Goal: Task Accomplishment & Management: Complete application form

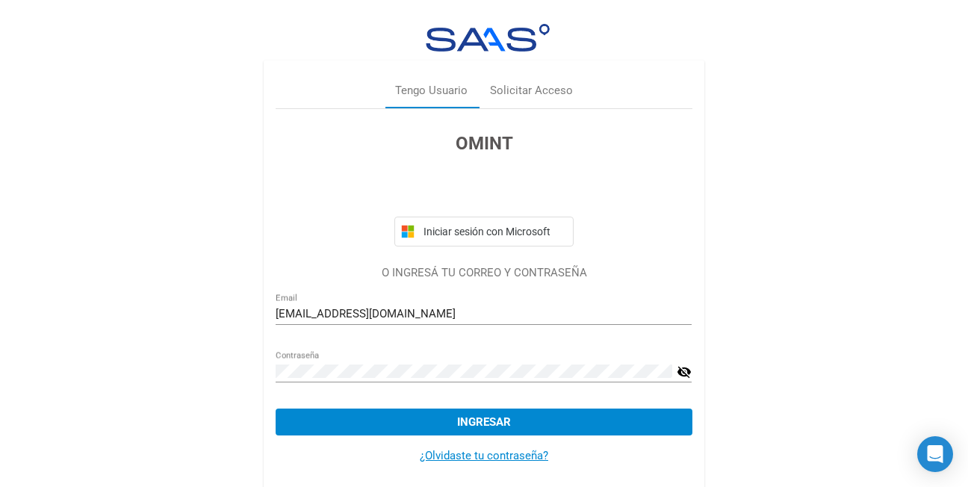
click at [345, 430] on button "Ingresar" at bounding box center [484, 421] width 416 height 27
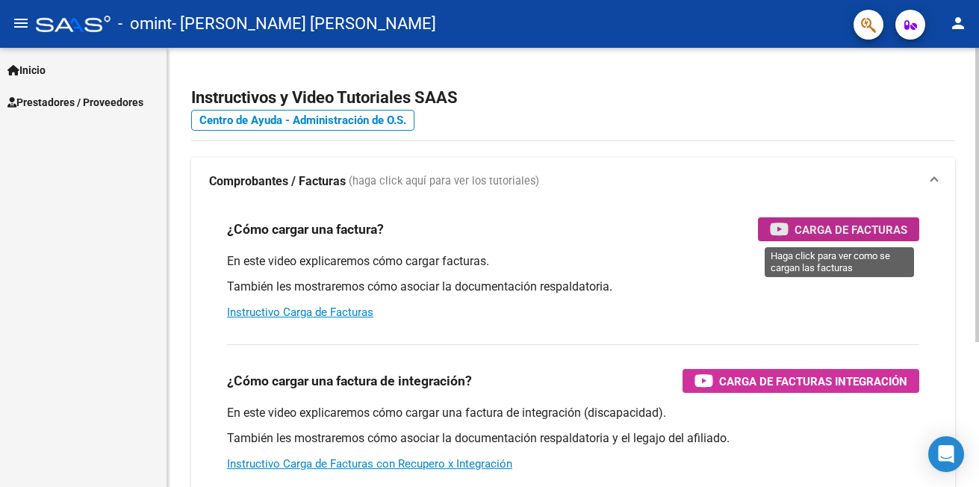
click at [795, 225] on span "Carga de Facturas" at bounding box center [851, 229] width 113 height 19
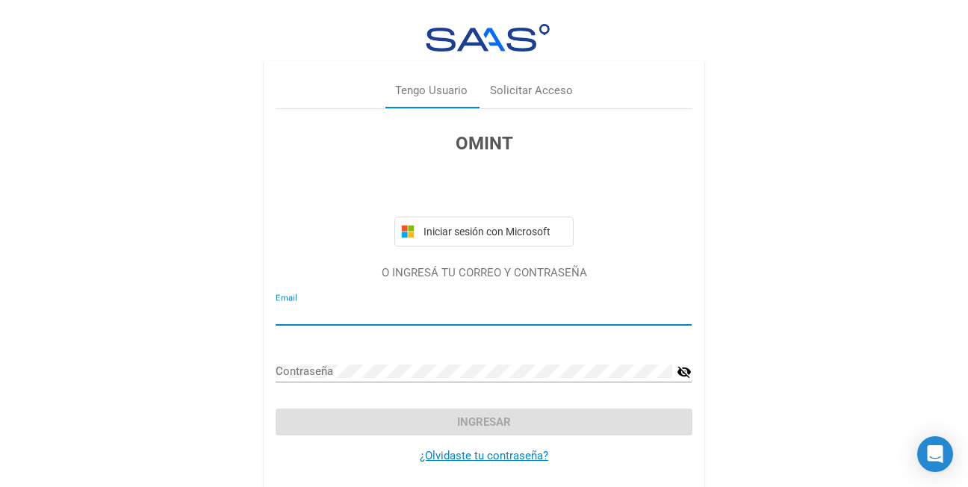
click at [364, 319] on input "Email" at bounding box center [484, 313] width 416 height 13
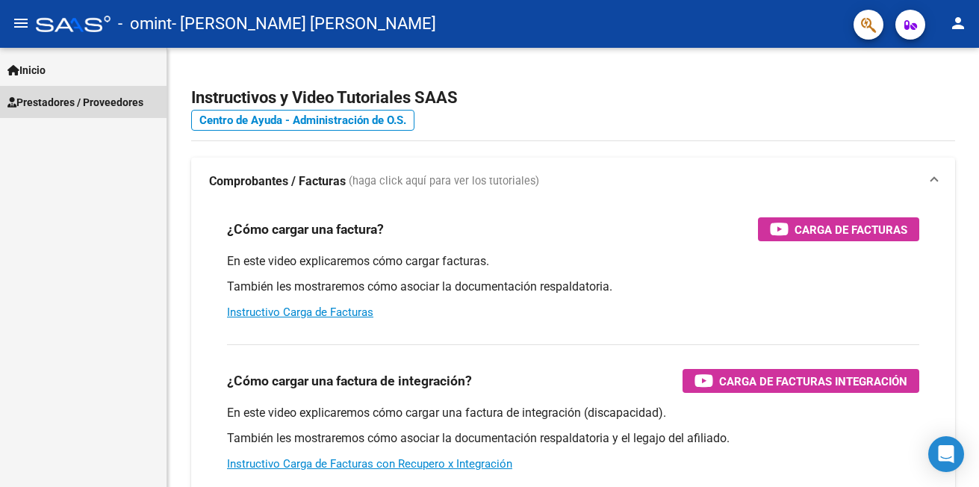
click at [52, 96] on span "Prestadores / Proveedores" at bounding box center [75, 102] width 136 height 16
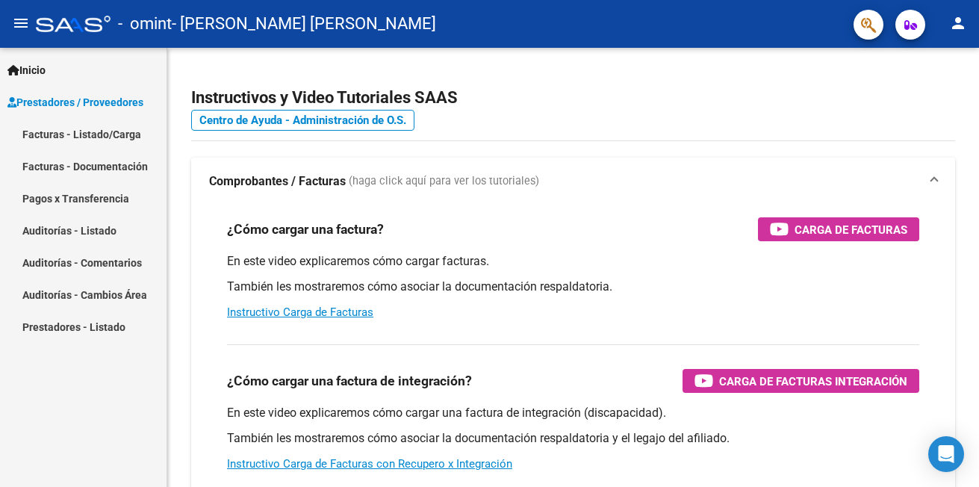
click at [62, 132] on link "Facturas - Listado/Carga" at bounding box center [83, 134] width 167 height 32
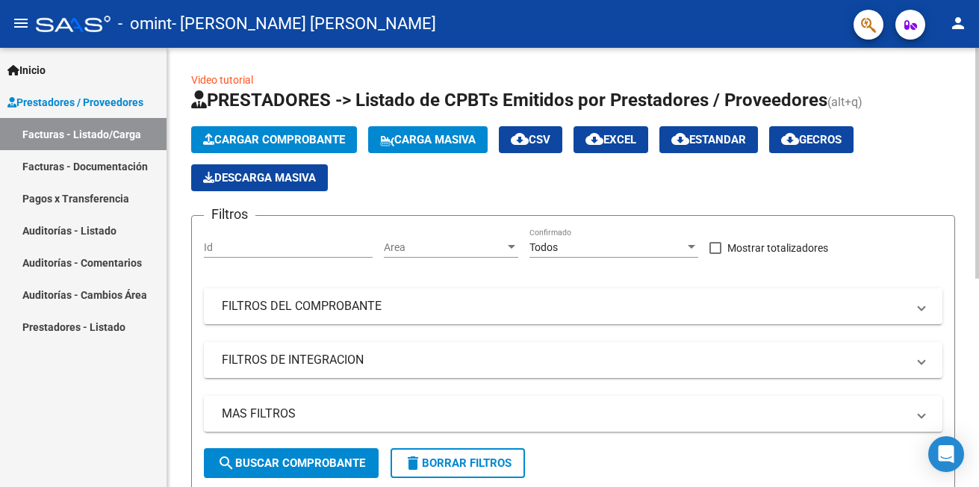
click at [231, 182] on span "Descarga Masiva" at bounding box center [259, 177] width 113 height 13
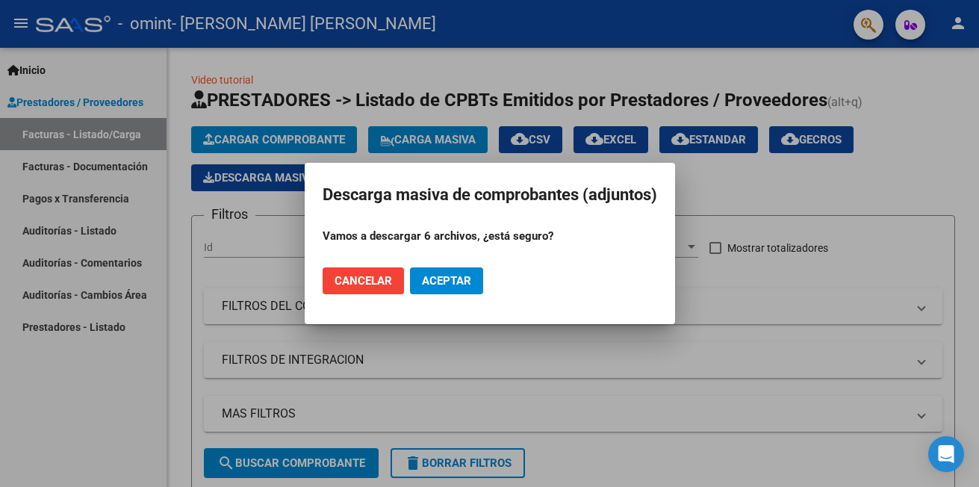
click at [703, 187] on div at bounding box center [489, 243] width 979 height 487
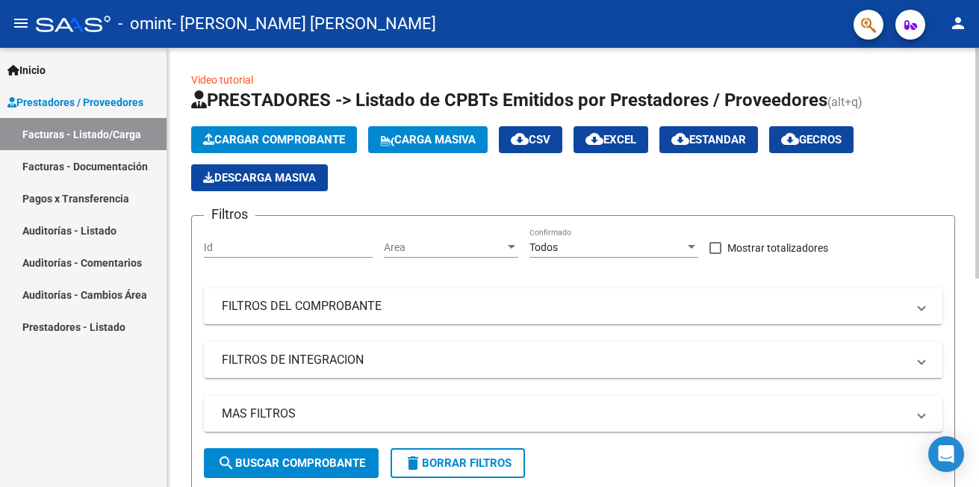
click at [326, 137] on span "Cargar Comprobante" at bounding box center [274, 139] width 142 height 13
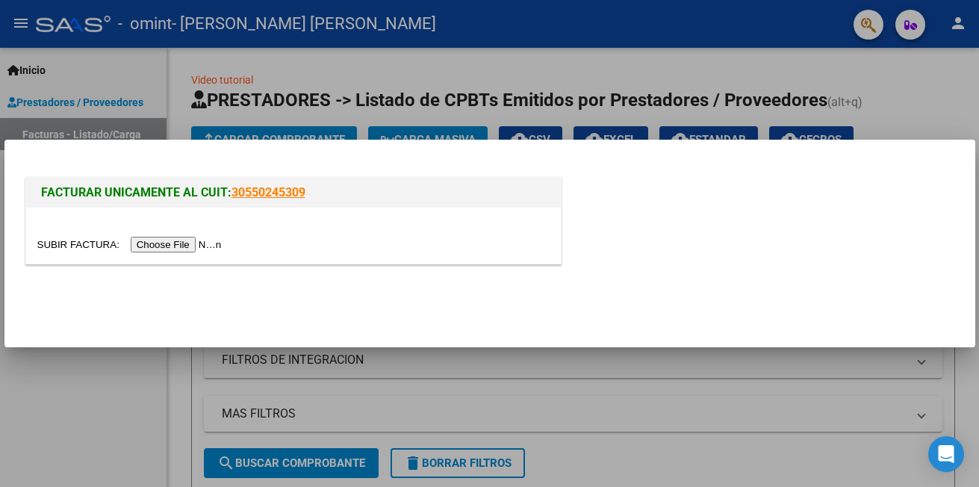
click at [182, 243] on input "file" at bounding box center [131, 245] width 189 height 16
click at [916, 110] on div at bounding box center [489, 243] width 979 height 487
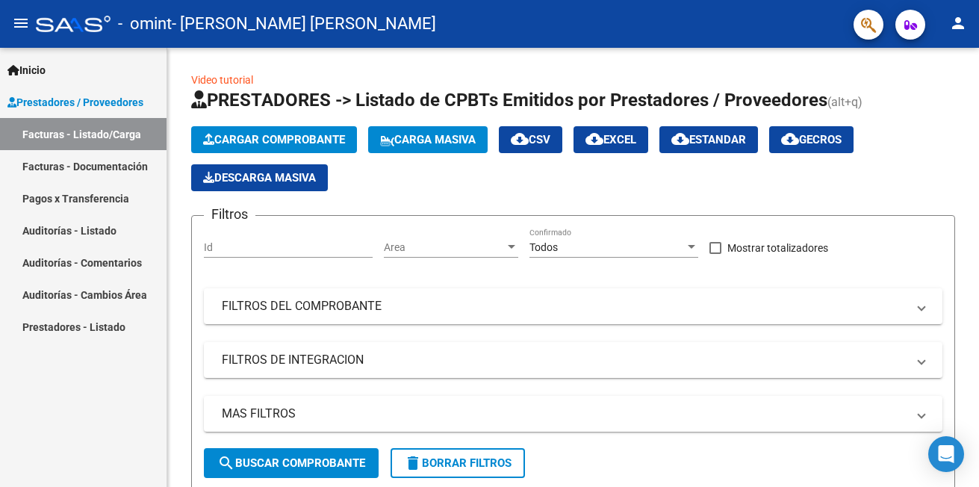
click at [109, 162] on link "Facturas - Documentación" at bounding box center [83, 166] width 167 height 32
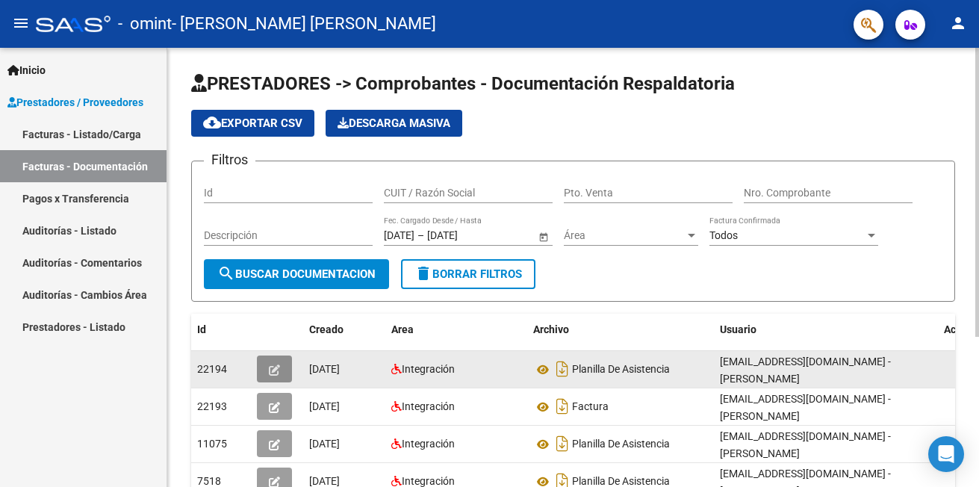
click at [270, 364] on icon "button" at bounding box center [274, 369] width 11 height 11
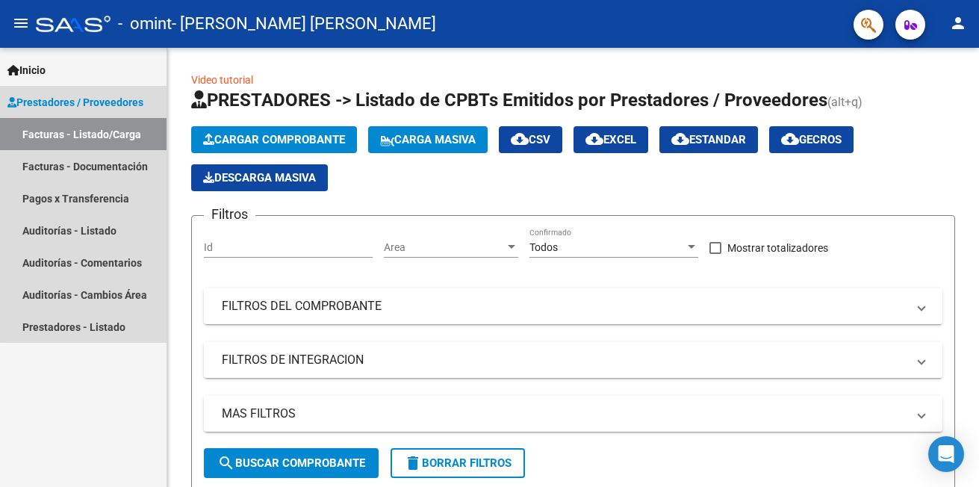
click at [87, 134] on link "Facturas - Listado/Carga" at bounding box center [83, 134] width 167 height 32
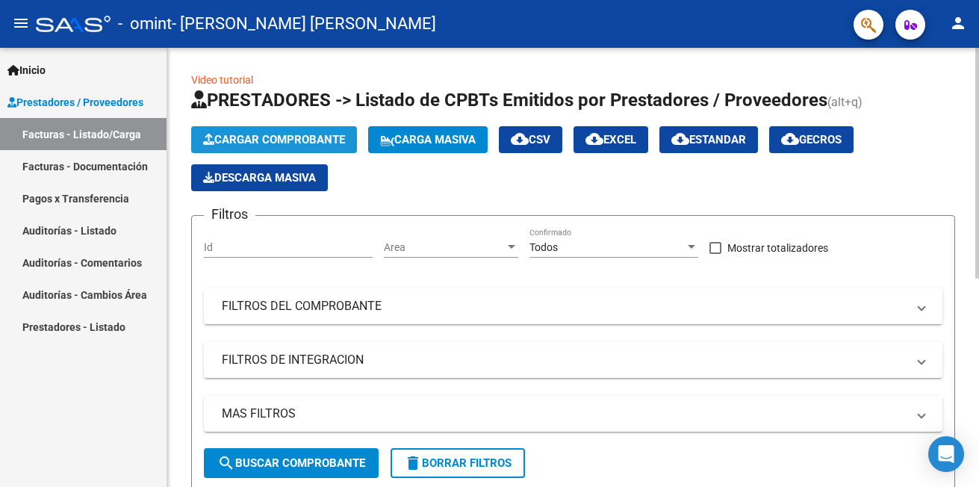
click at [257, 137] on span "Cargar Comprobante" at bounding box center [274, 139] width 142 height 13
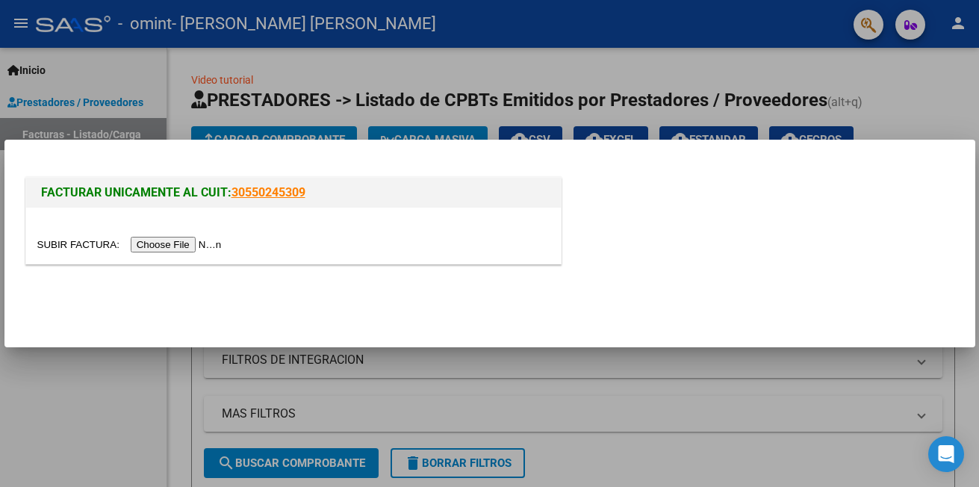
click at [172, 248] on input "file" at bounding box center [131, 245] width 189 height 16
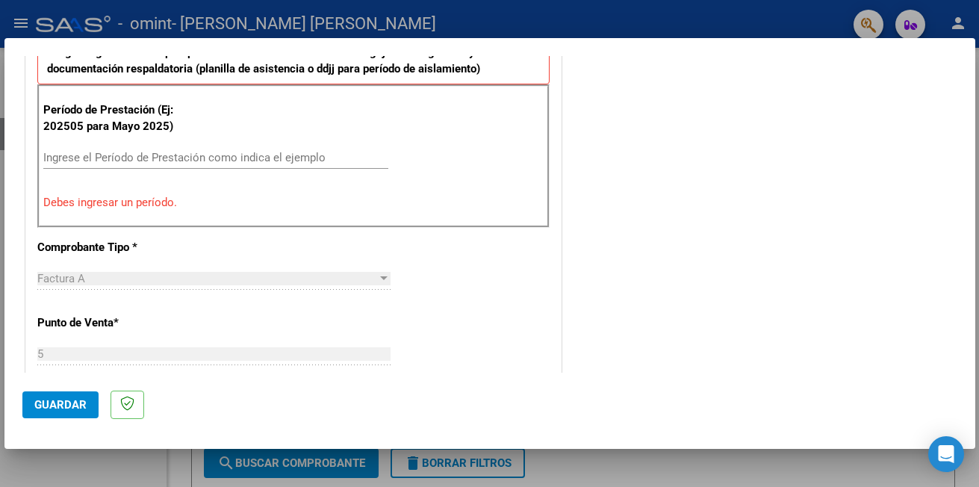
scroll to position [453, 0]
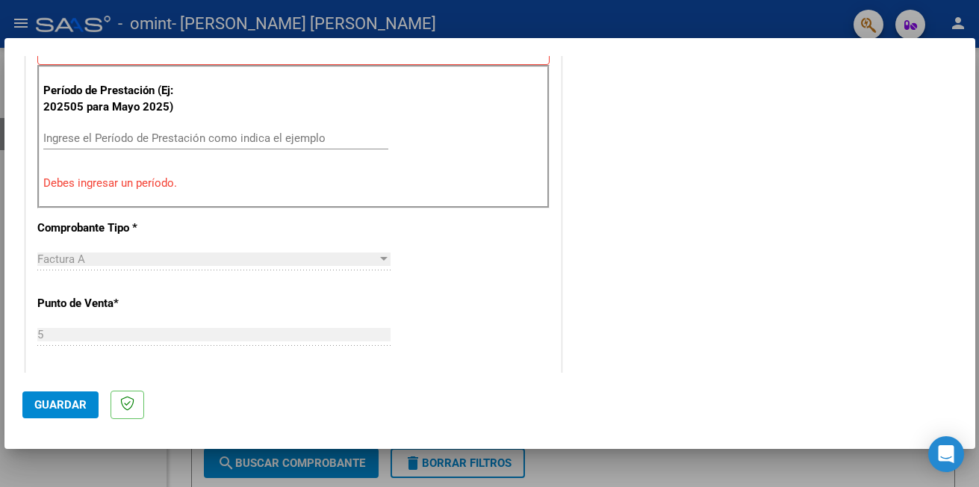
click at [94, 141] on input "Ingrese el Período de Prestación como indica el ejemplo" at bounding box center [215, 137] width 345 height 13
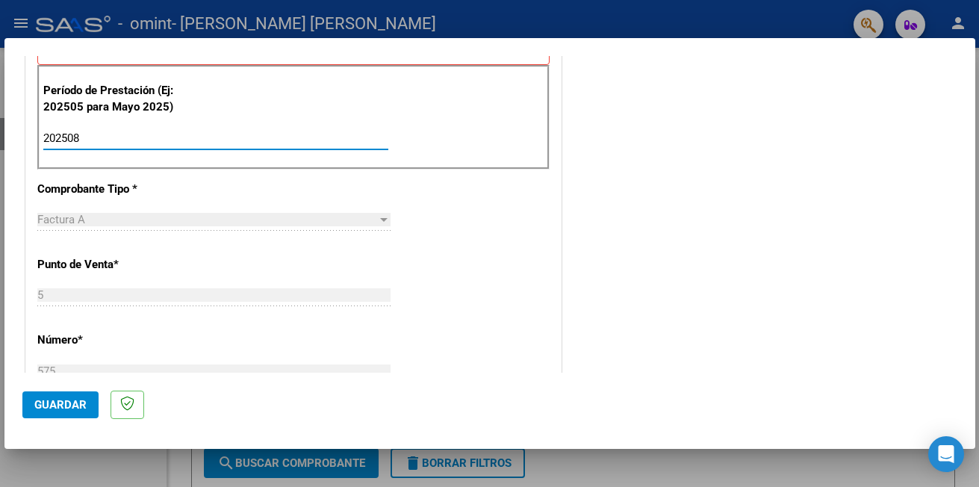
type input "202508"
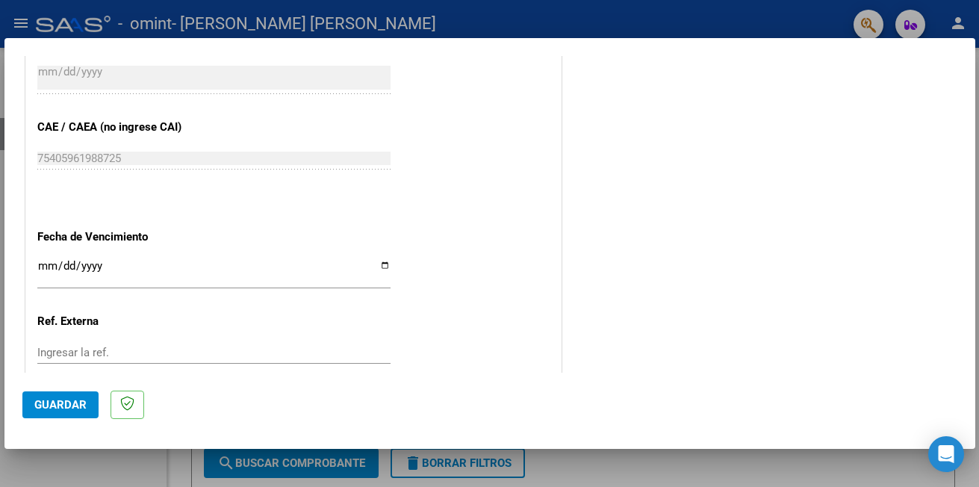
scroll to position [931, 0]
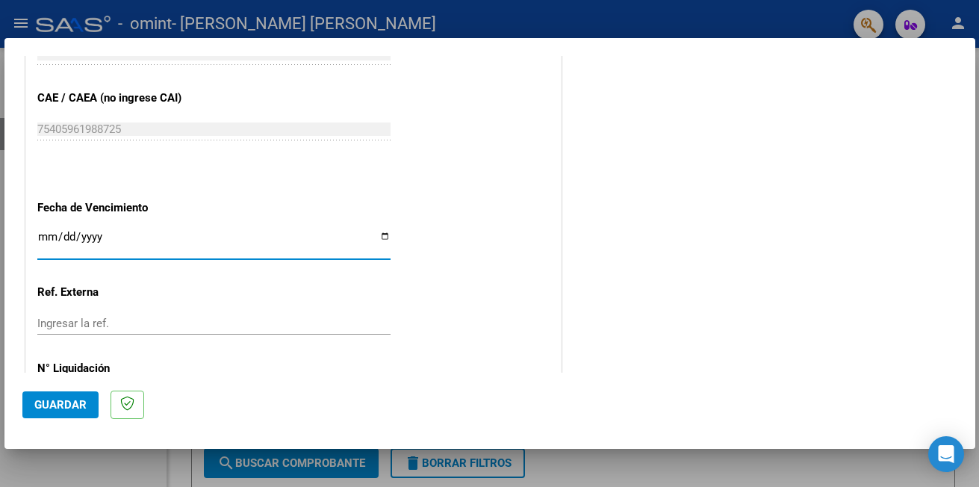
click at [51, 234] on input "Ingresar la fecha" at bounding box center [213, 243] width 353 height 24
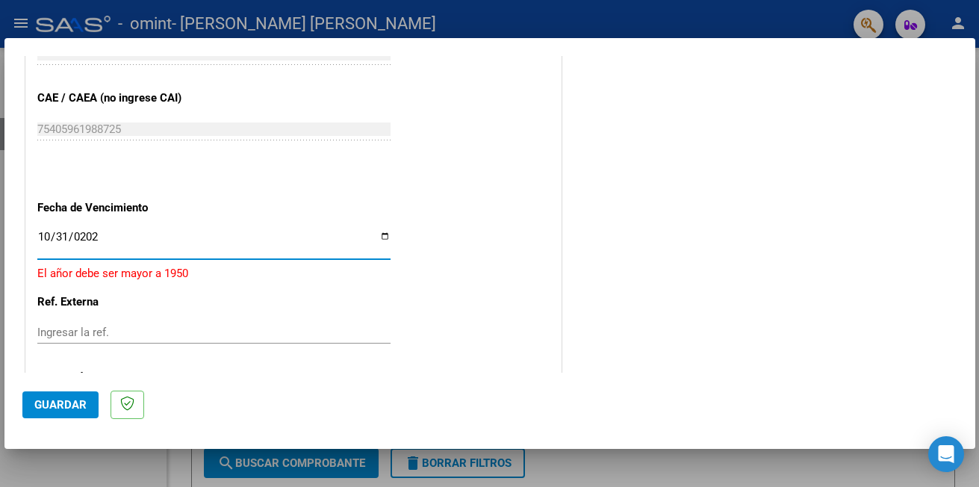
type input "[DATE]"
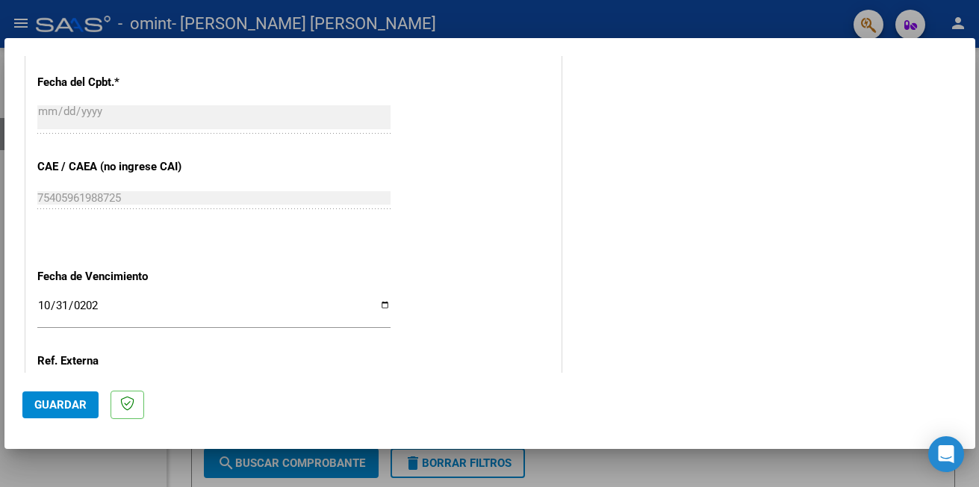
scroll to position [998, 0]
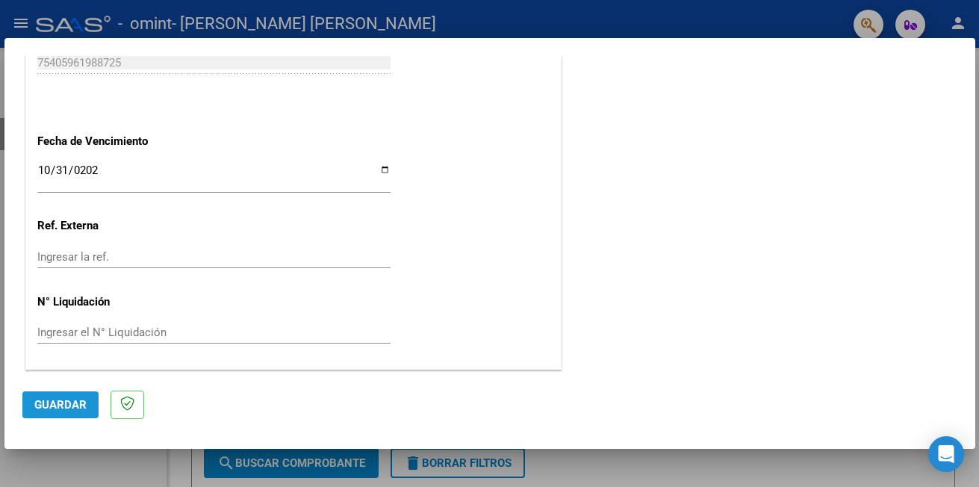
click at [67, 402] on span "Guardar" at bounding box center [60, 404] width 52 height 13
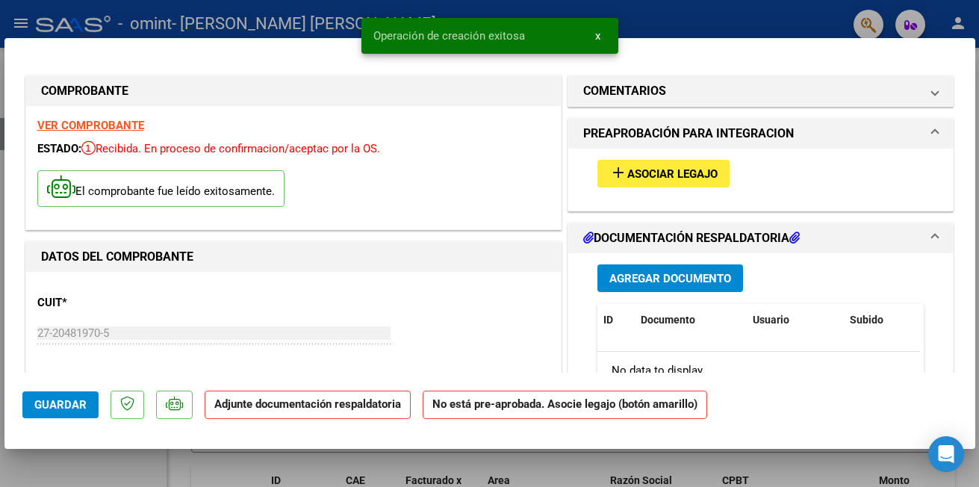
click at [642, 173] on span "Asociar Legajo" at bounding box center [672, 173] width 90 height 13
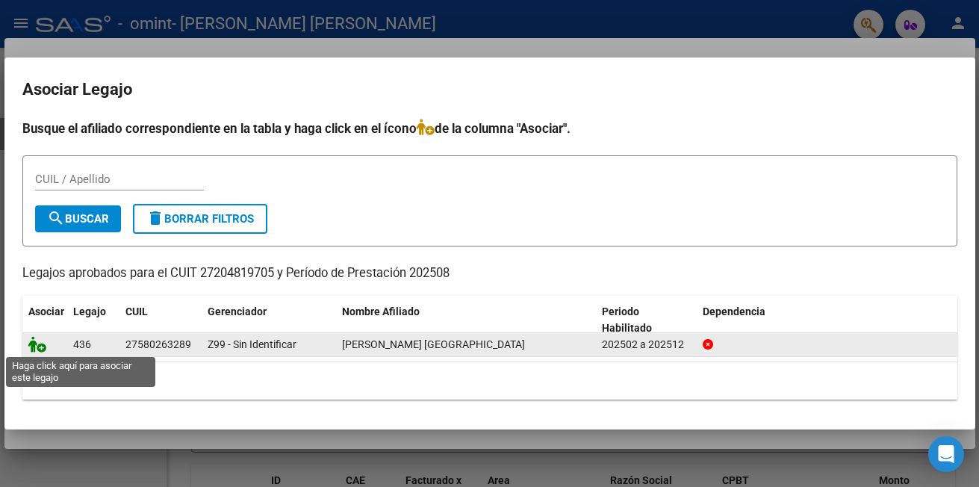
click at [35, 347] on icon at bounding box center [37, 344] width 18 height 16
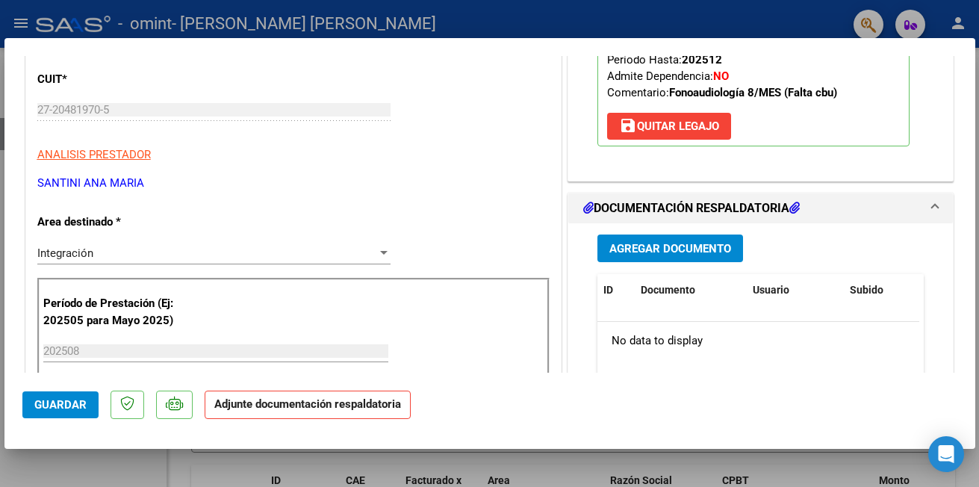
scroll to position [269, 0]
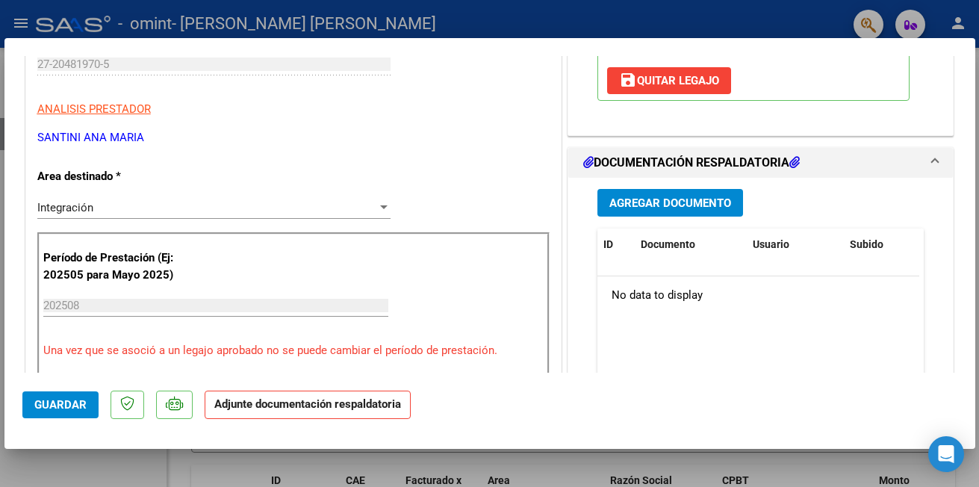
click at [624, 205] on span "Agregar Documento" at bounding box center [670, 202] width 122 height 13
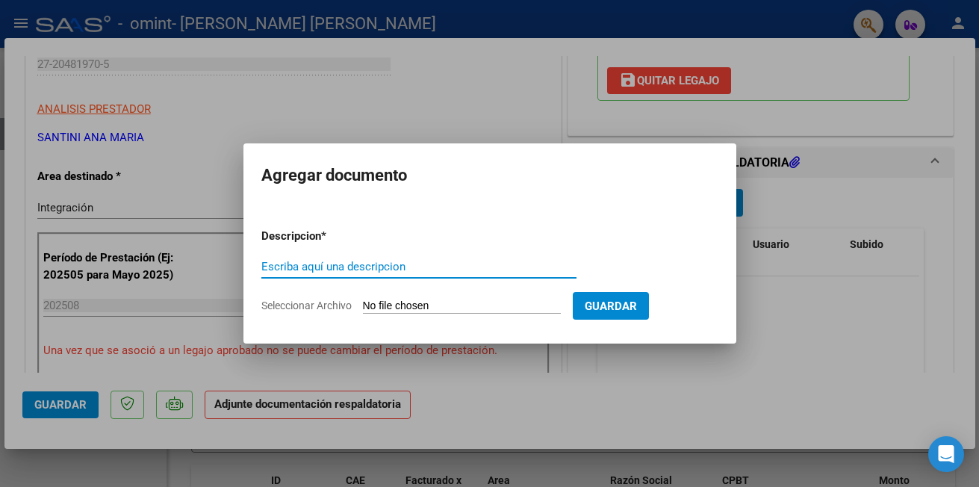
click at [435, 267] on input "Escriba aquí una descripcion" at bounding box center [418, 266] width 315 height 13
click at [376, 269] on input "Escriba aquí una descripcion" at bounding box center [418, 266] width 315 height 13
click at [371, 264] on input "Escriba aquí una descripcion" at bounding box center [418, 266] width 315 height 13
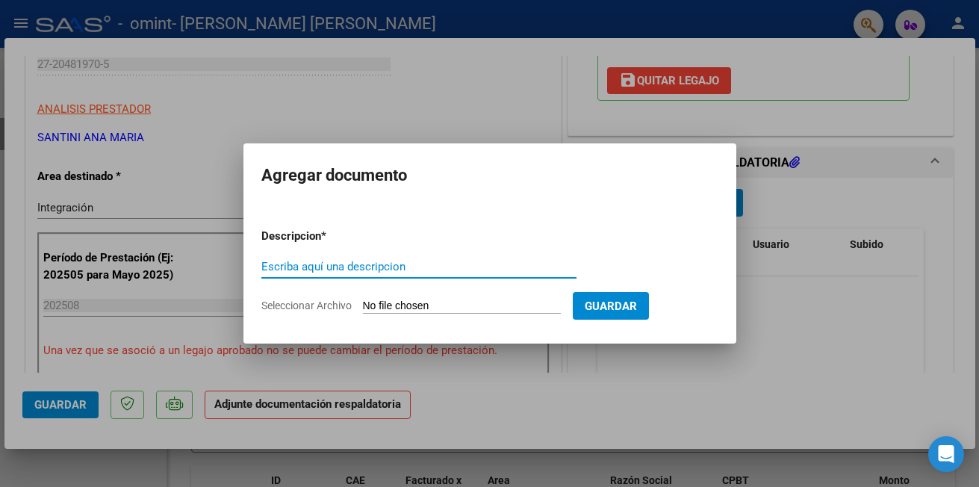
click at [371, 264] on input "Escriba aquí una descripcion" at bounding box center [418, 266] width 315 height 13
click at [444, 305] on input "Seleccionar Archivo" at bounding box center [462, 306] width 198 height 14
type input "C:\fakepath\Planilladeasistencia.pdf"
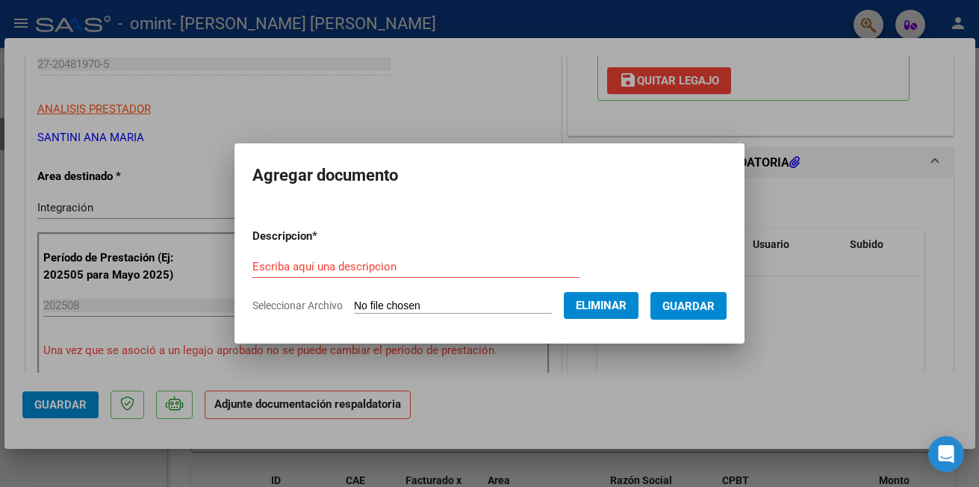
click at [459, 271] on input "Escriba aquí una descripcion" at bounding box center [415, 266] width 327 height 13
type input "p"
type input "Planilla de asistencia"
click at [696, 303] on span "Guardar" at bounding box center [688, 305] width 52 height 13
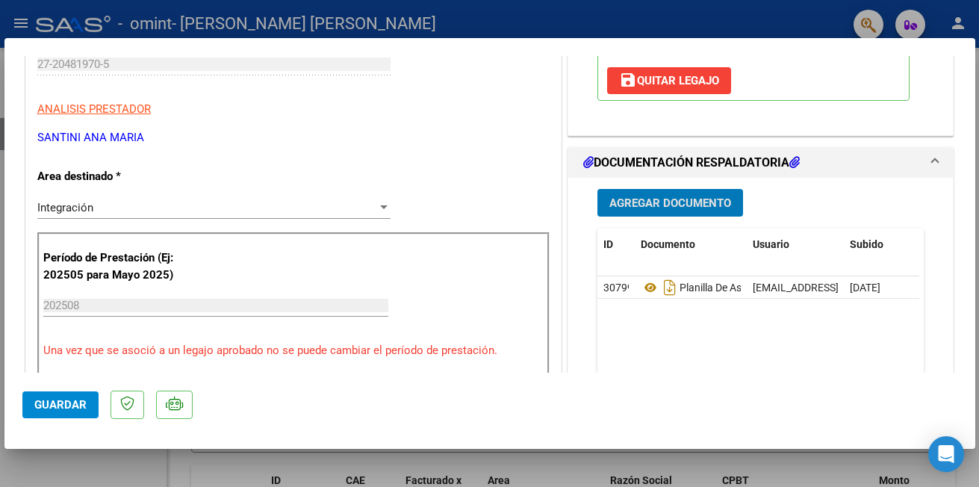
click at [686, 202] on span "Agregar Documento" at bounding box center [670, 202] width 122 height 13
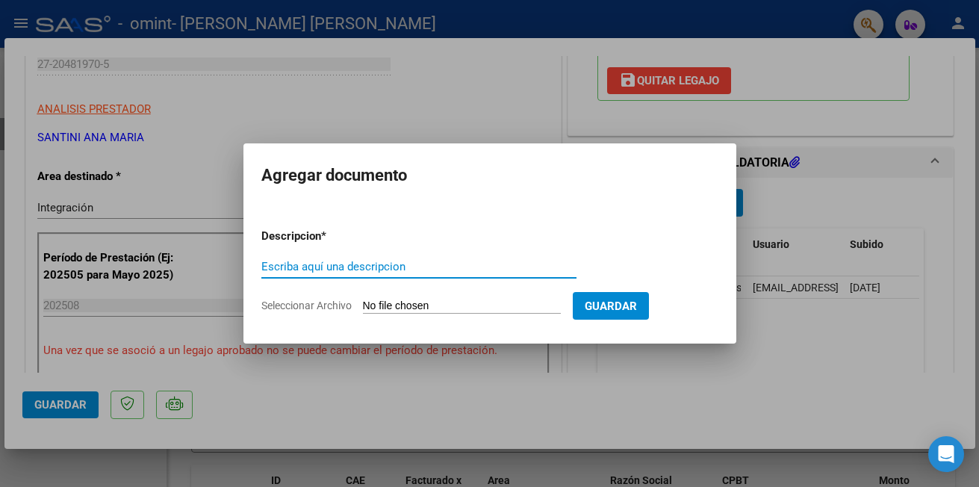
click at [405, 266] on input "Escriba aquí una descripcion" at bounding box center [418, 266] width 315 height 13
click at [355, 266] on input "Escriba aquí una descripcion" at bounding box center [418, 266] width 315 height 13
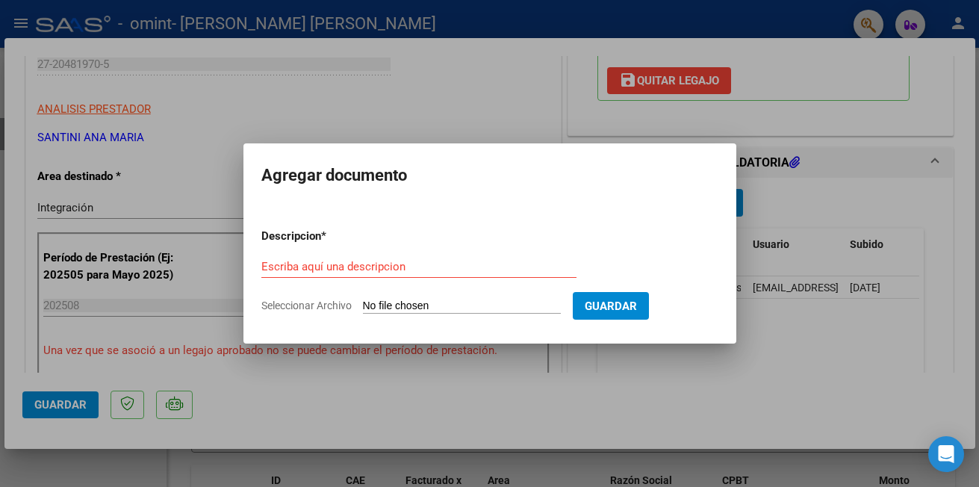
click at [424, 302] on input "Seleccionar Archivo" at bounding box center [462, 306] width 198 height 14
type input "C:\fakepath\27204819705_001_00005_00000575.pdf"
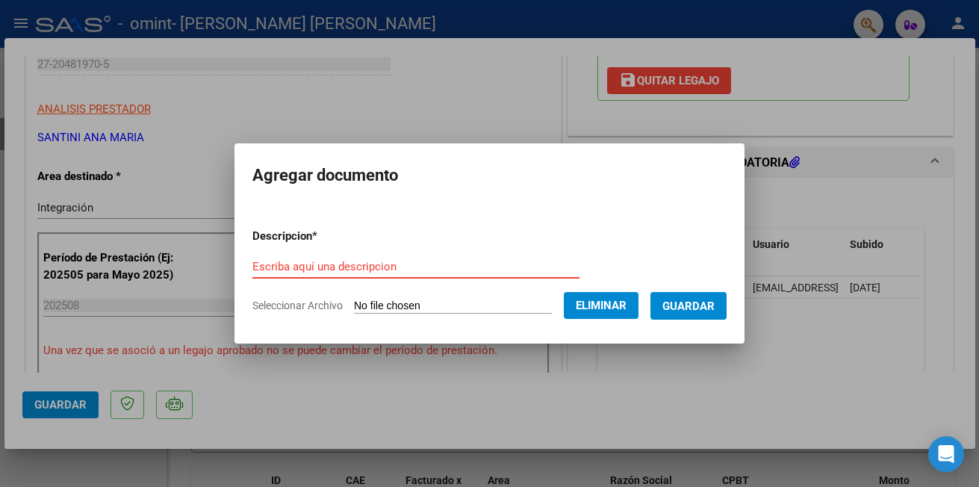
click at [269, 272] on input "Escriba aquí una descripcion" at bounding box center [415, 266] width 327 height 13
type input "factura"
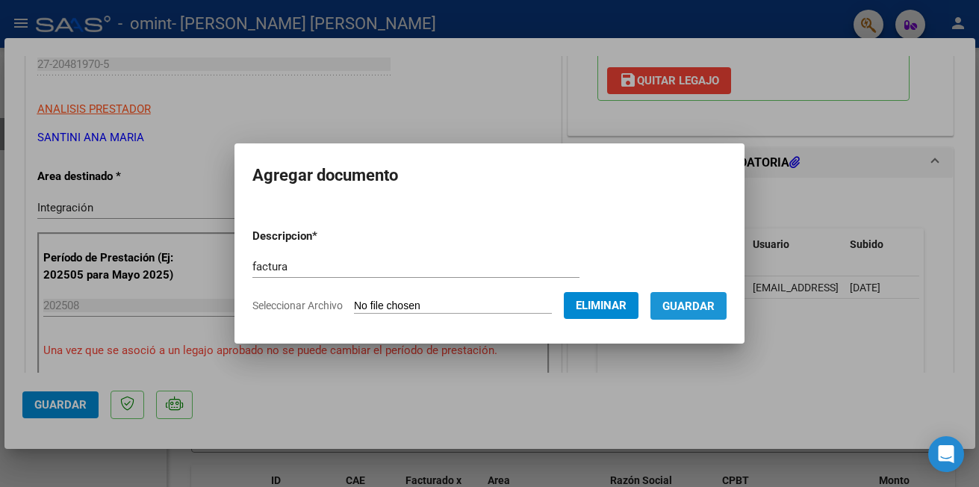
click at [692, 305] on span "Guardar" at bounding box center [688, 305] width 52 height 13
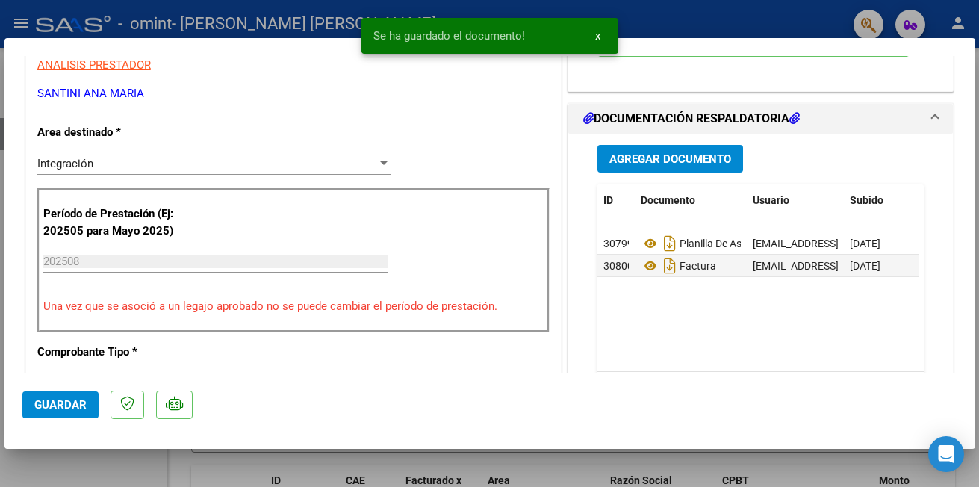
scroll to position [329, 0]
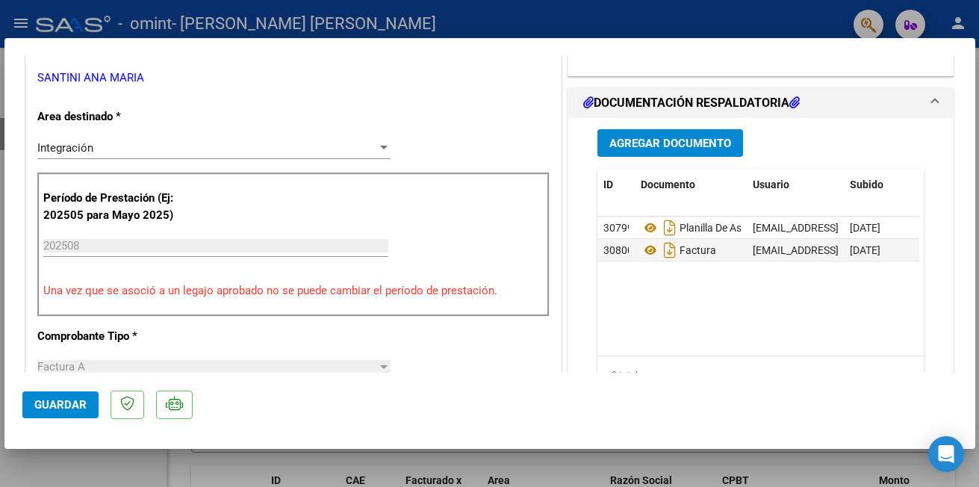
click at [67, 406] on span "Guardar" at bounding box center [60, 404] width 52 height 13
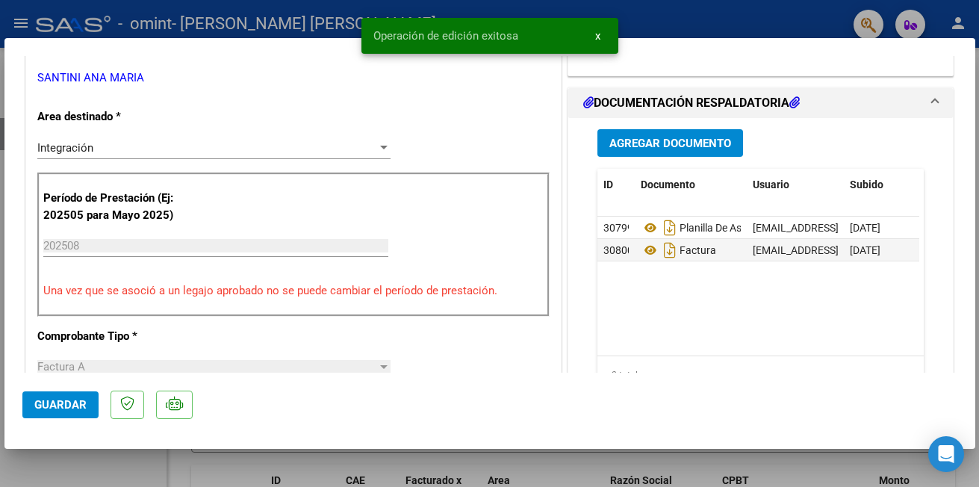
click at [795, 83] on div "COMENTARIOS Comentarios del Prestador / Gerenciador: PREAPROBACIÓN PARA INTEGRA…" at bounding box center [761, 404] width 393 height 1320
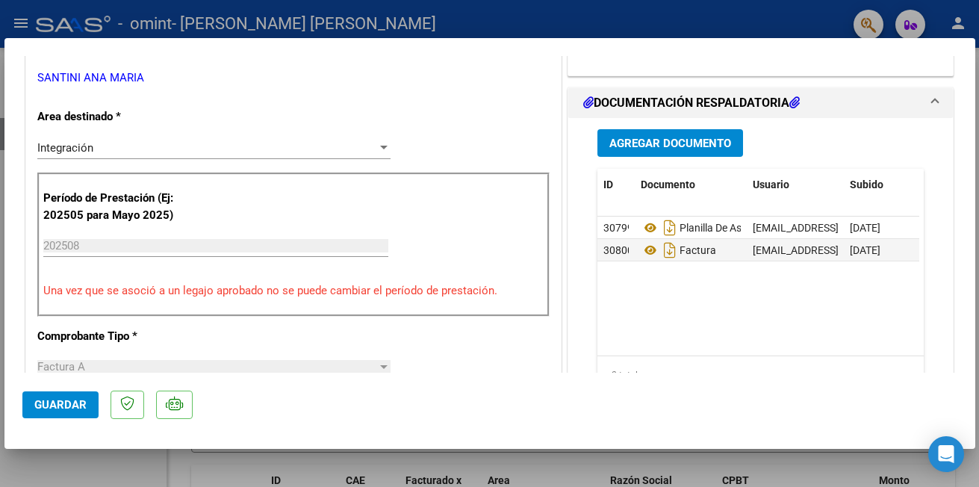
scroll to position [52, 0]
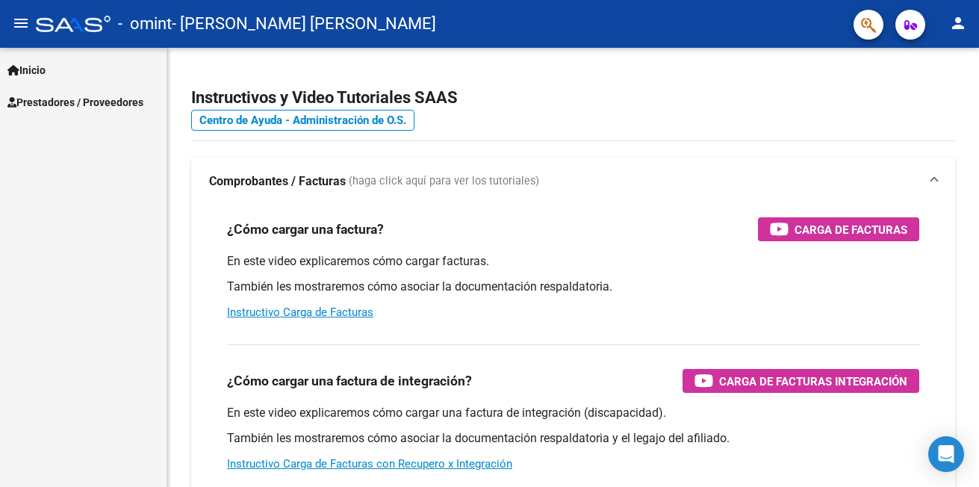
click at [69, 96] on span "Prestadores / Proveedores" at bounding box center [75, 102] width 136 height 16
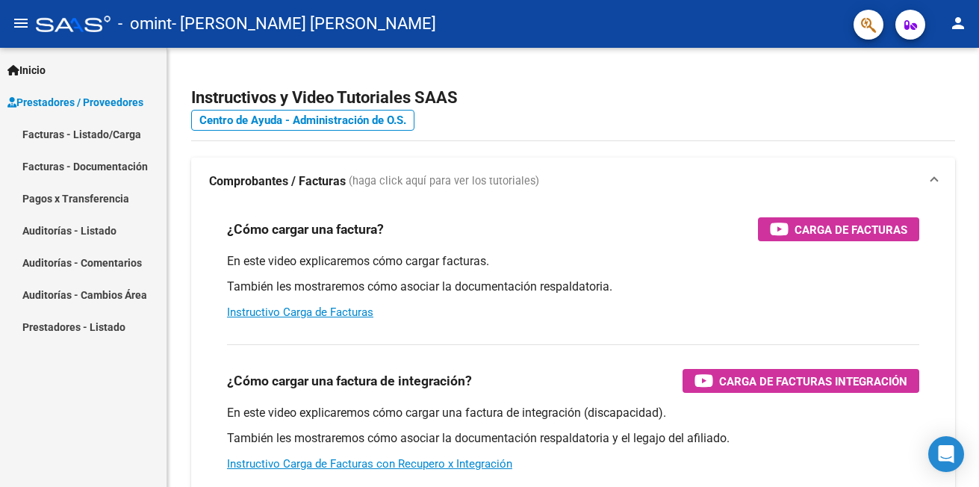
click at [49, 130] on link "Facturas - Listado/Carga" at bounding box center [83, 134] width 167 height 32
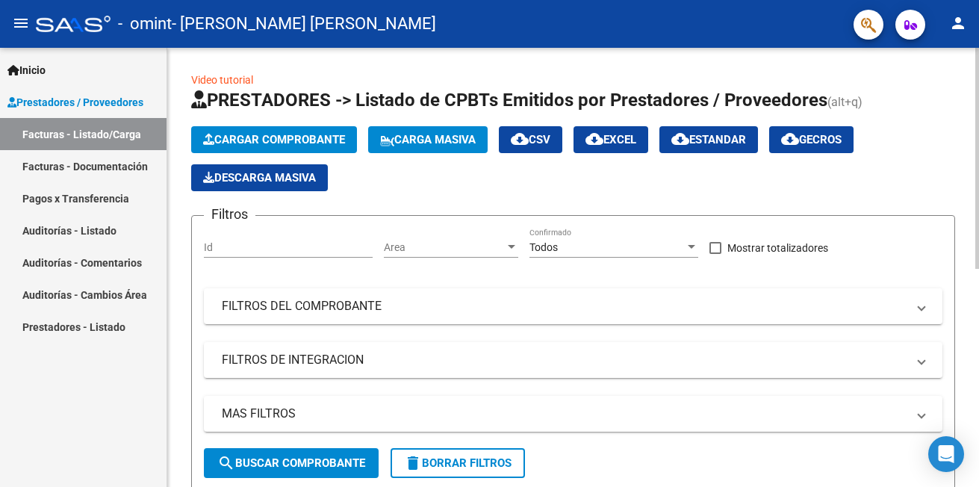
click at [234, 146] on button "Cargar Comprobante" at bounding box center [274, 139] width 166 height 27
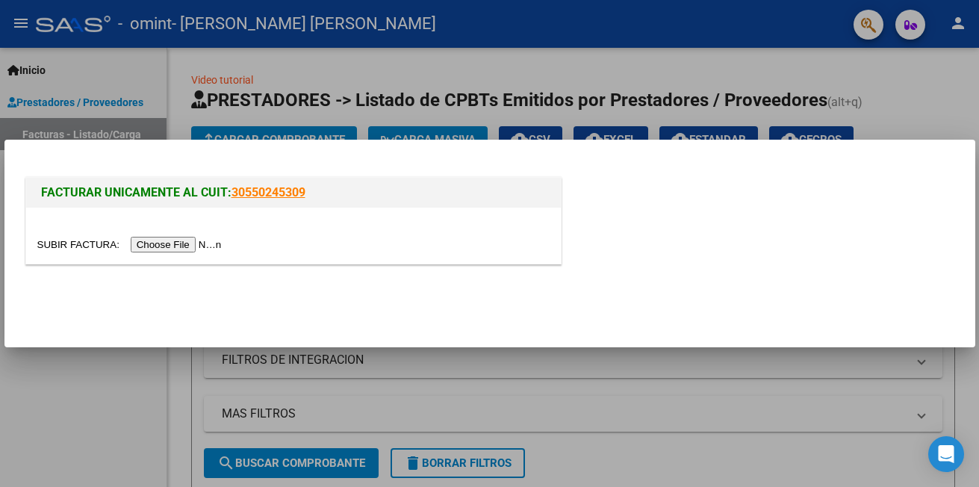
click at [162, 255] on div at bounding box center [293, 236] width 535 height 56
click at [165, 246] on input "file" at bounding box center [131, 245] width 189 height 16
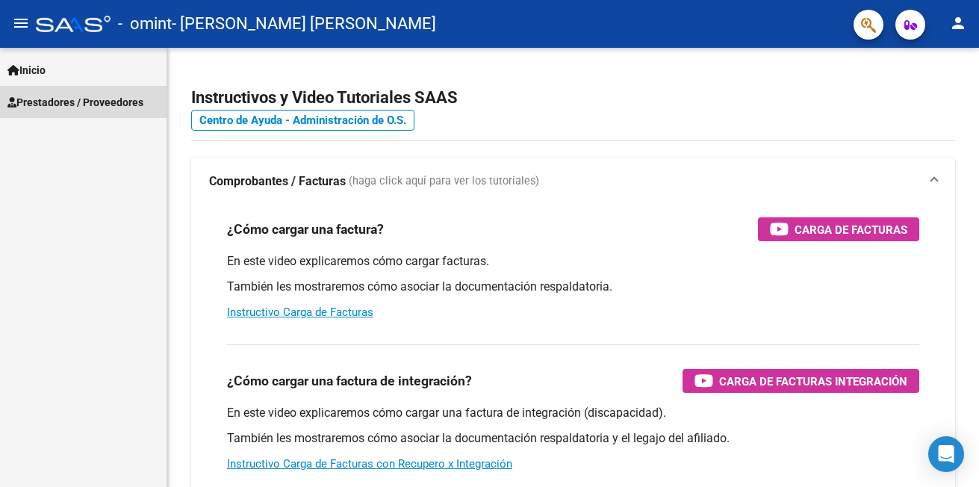
click at [52, 99] on span "Prestadores / Proveedores" at bounding box center [75, 102] width 136 height 16
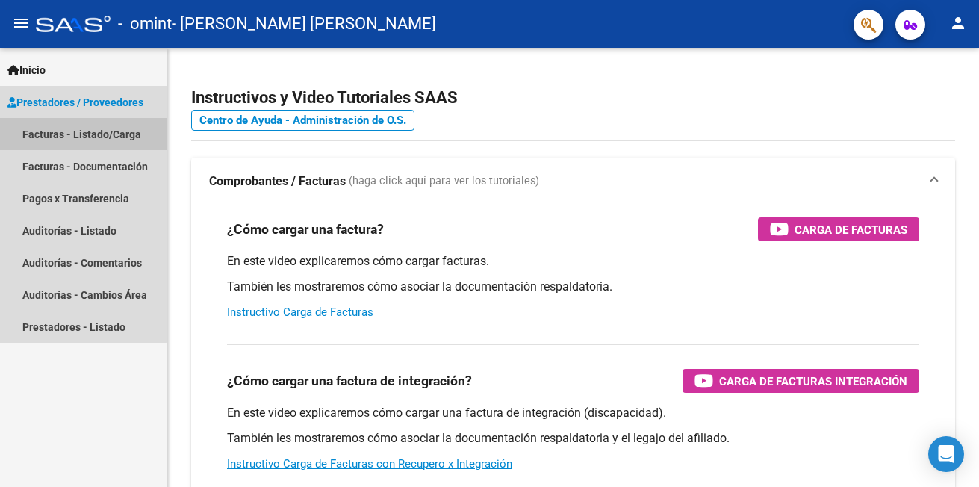
click at [55, 134] on link "Facturas - Listado/Carga" at bounding box center [83, 134] width 167 height 32
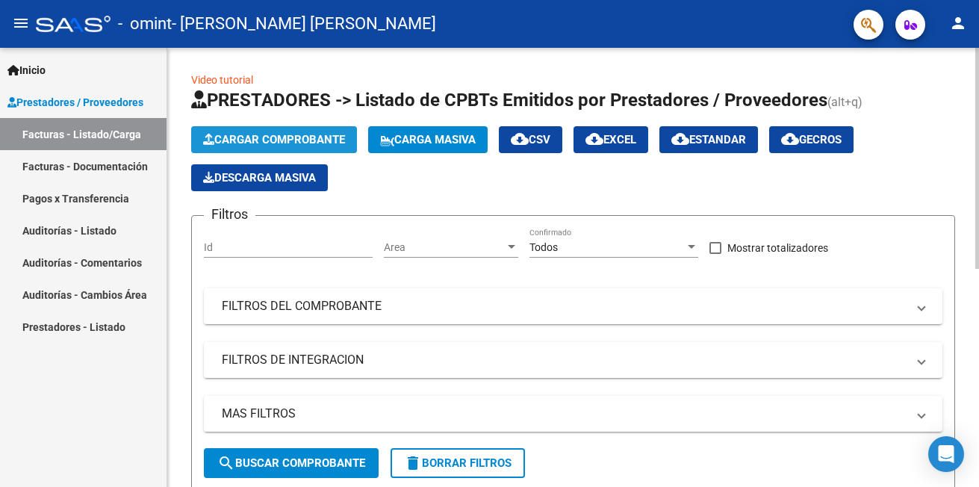
click at [236, 146] on button "Cargar Comprobante" at bounding box center [274, 139] width 166 height 27
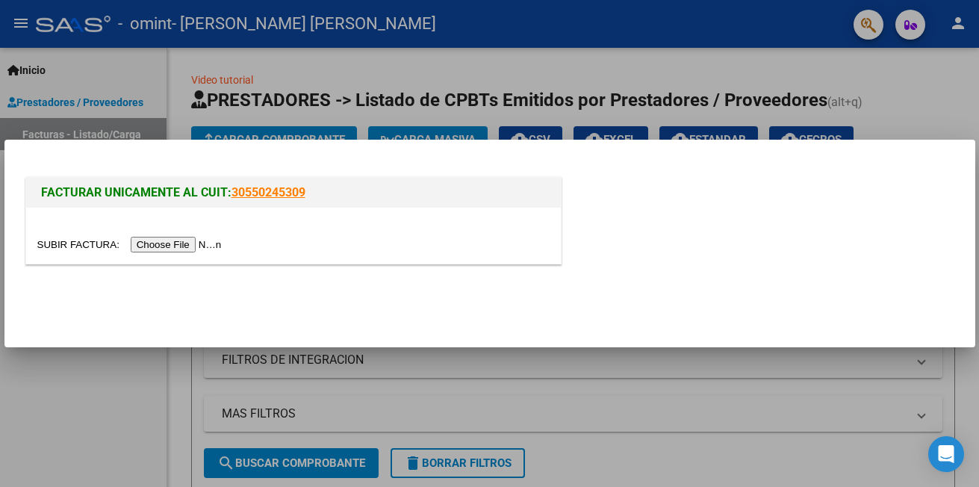
click at [179, 251] on input "file" at bounding box center [131, 245] width 189 height 16
click at [157, 249] on input "file" at bounding box center [131, 245] width 189 height 16
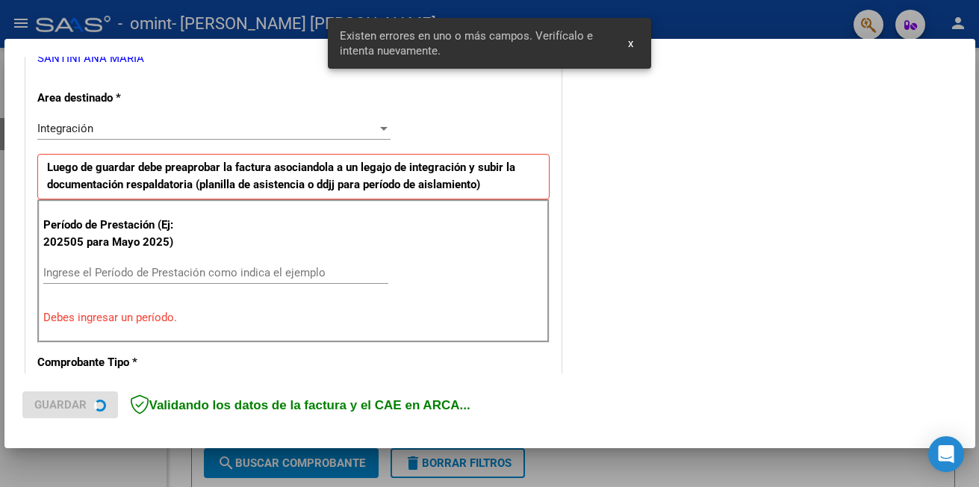
scroll to position [334, 0]
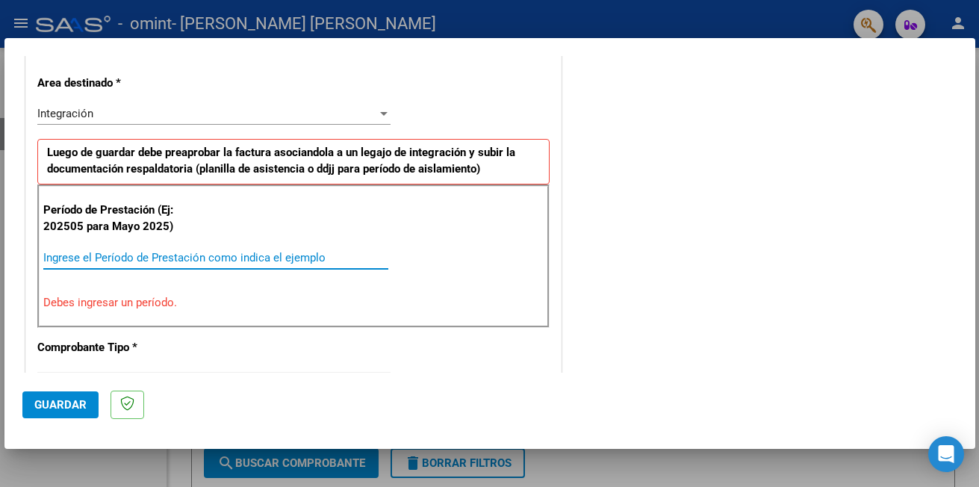
click at [180, 253] on input "Ingrese el Período de Prestación como indica el ejemplo" at bounding box center [215, 257] width 345 height 13
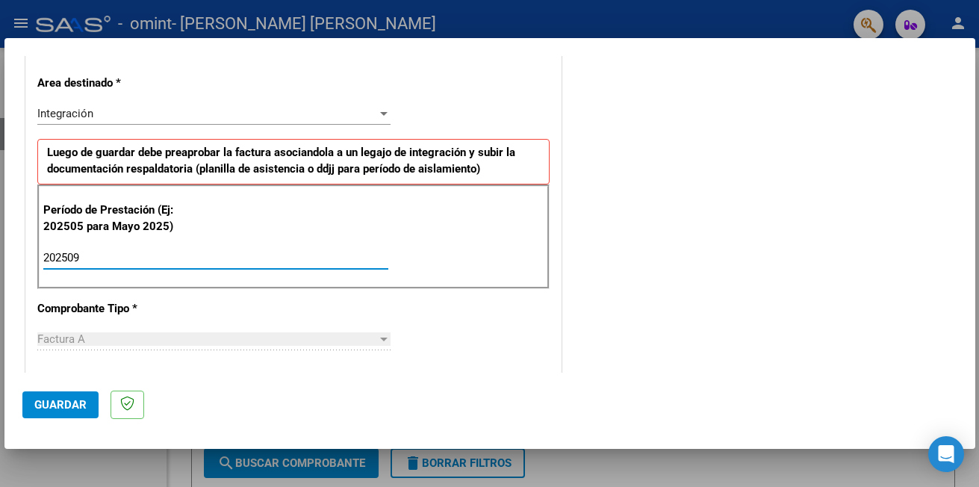
type input "202509"
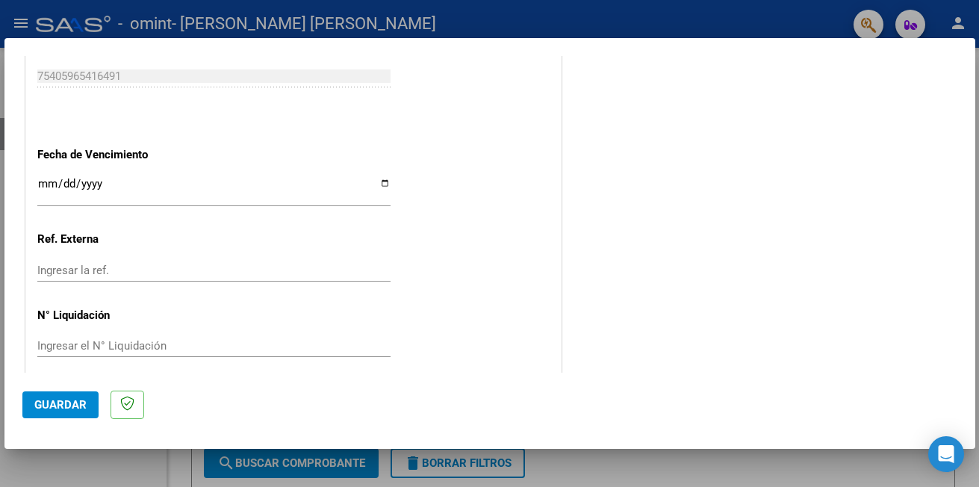
scroll to position [992, 0]
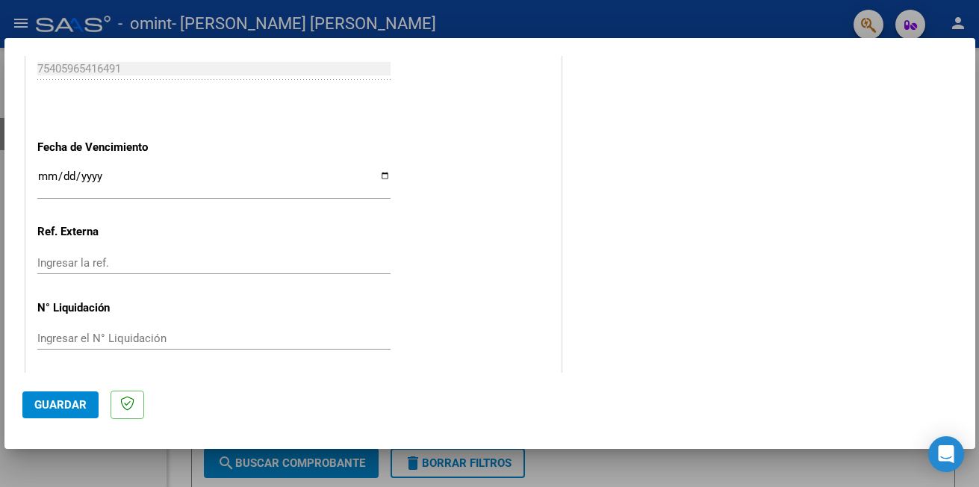
click at [42, 184] on input "Ingresar la fecha" at bounding box center [213, 182] width 353 height 24
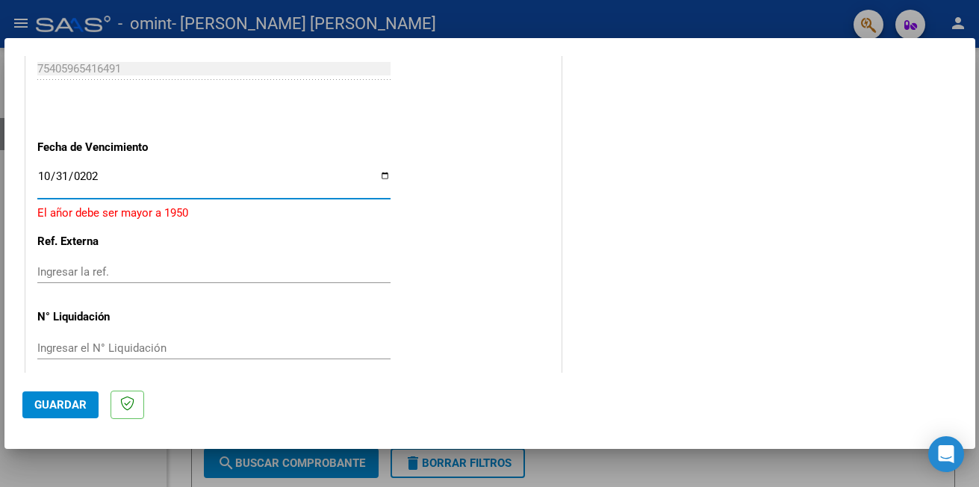
type input "[DATE]"
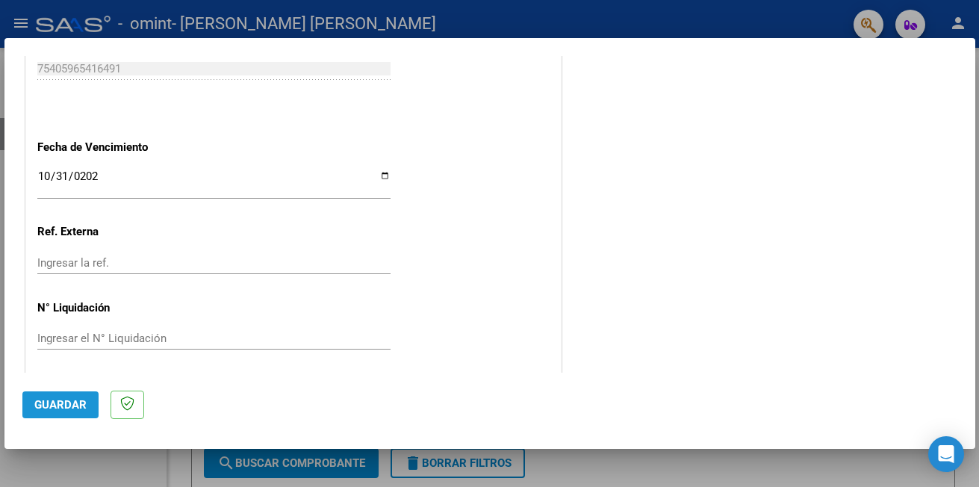
click at [75, 400] on span "Guardar" at bounding box center [60, 404] width 52 height 13
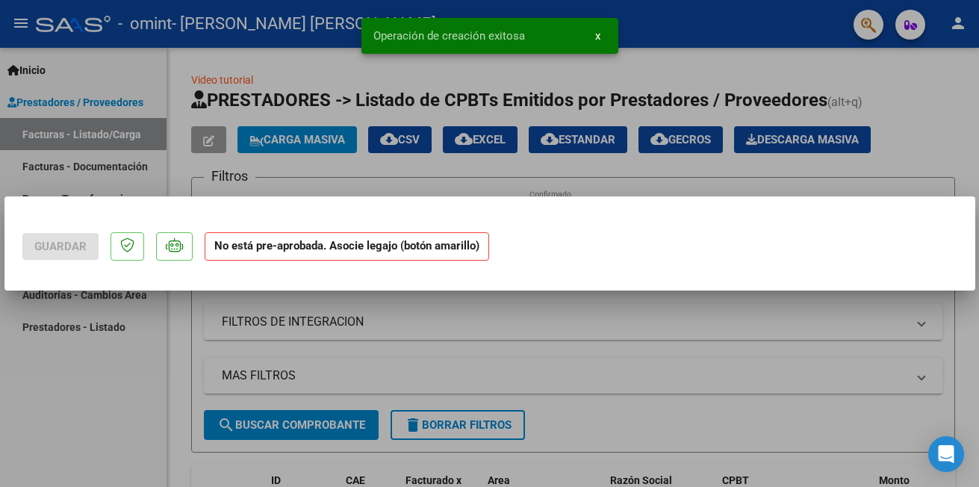
scroll to position [0, 0]
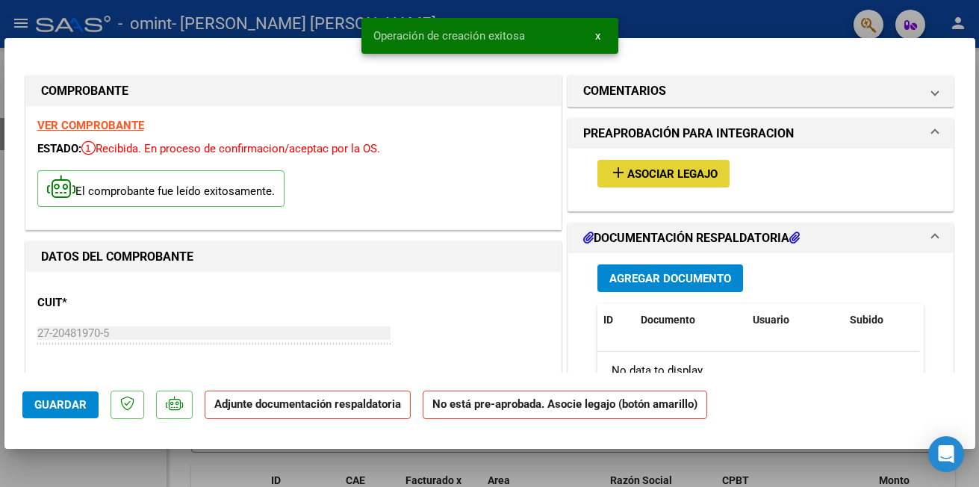
click at [628, 177] on span "Asociar Legajo" at bounding box center [672, 173] width 90 height 13
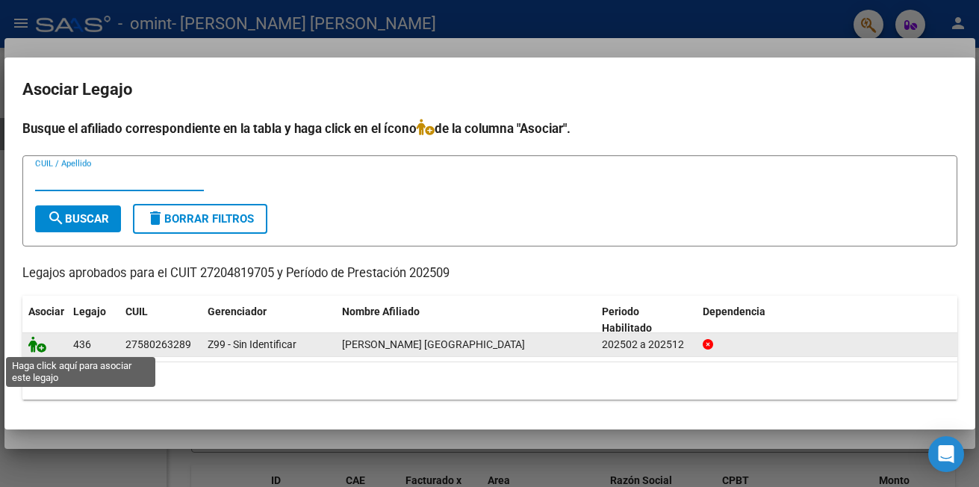
click at [36, 343] on icon at bounding box center [37, 344] width 18 height 16
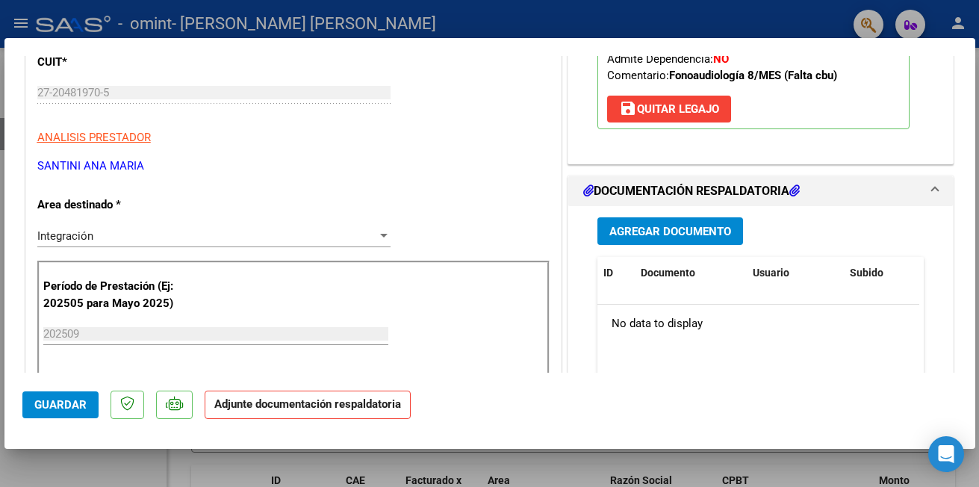
scroll to position [269, 0]
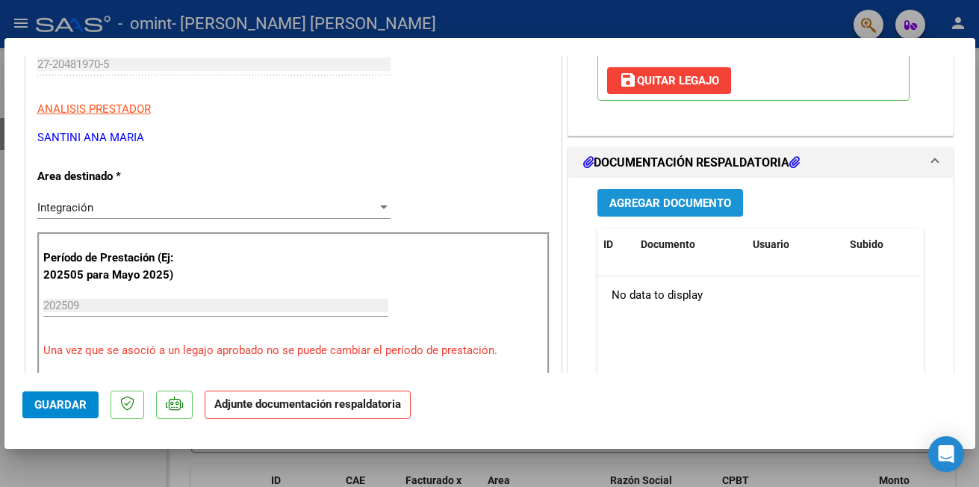
click at [632, 203] on span "Agregar Documento" at bounding box center [670, 202] width 122 height 13
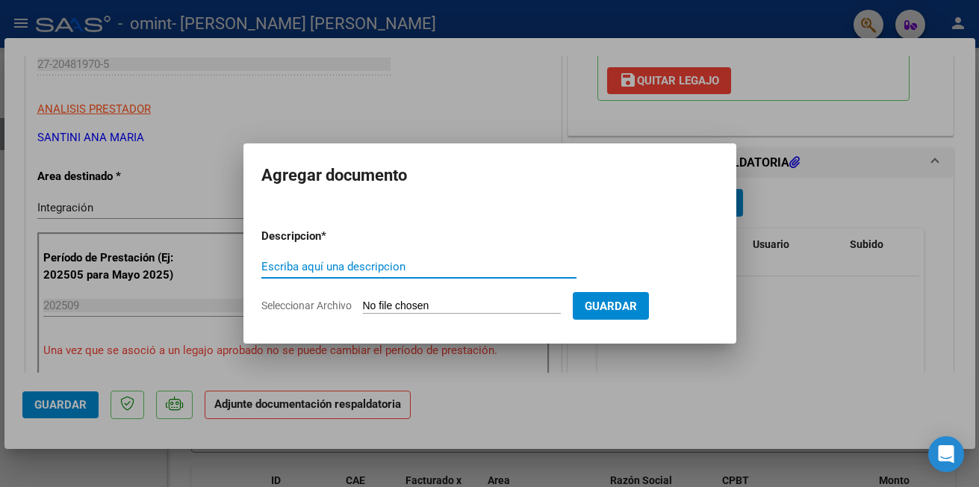
click at [327, 267] on input "Escriba aquí una descripcion" at bounding box center [418, 266] width 315 height 13
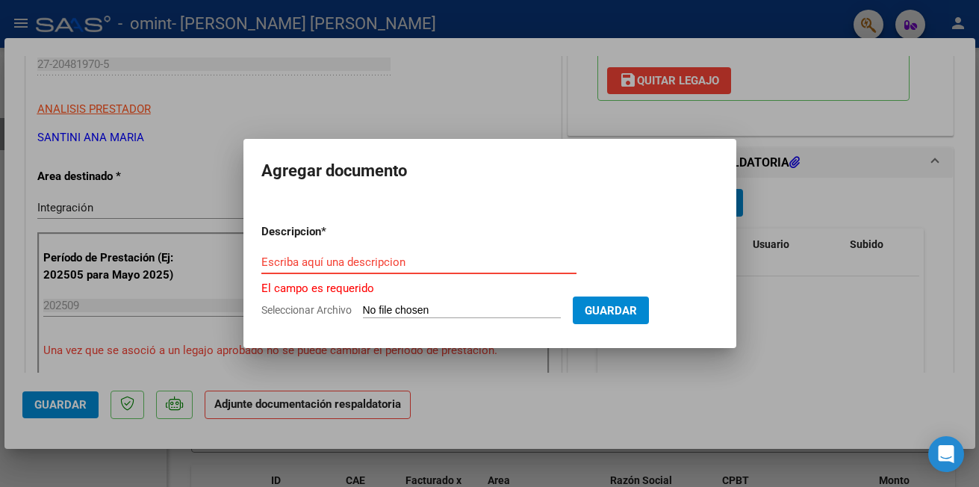
click at [396, 308] on input "Seleccionar Archivo" at bounding box center [462, 311] width 198 height 14
type input "C:\fakepath\27204819705_001_00005_00000577.pdf"
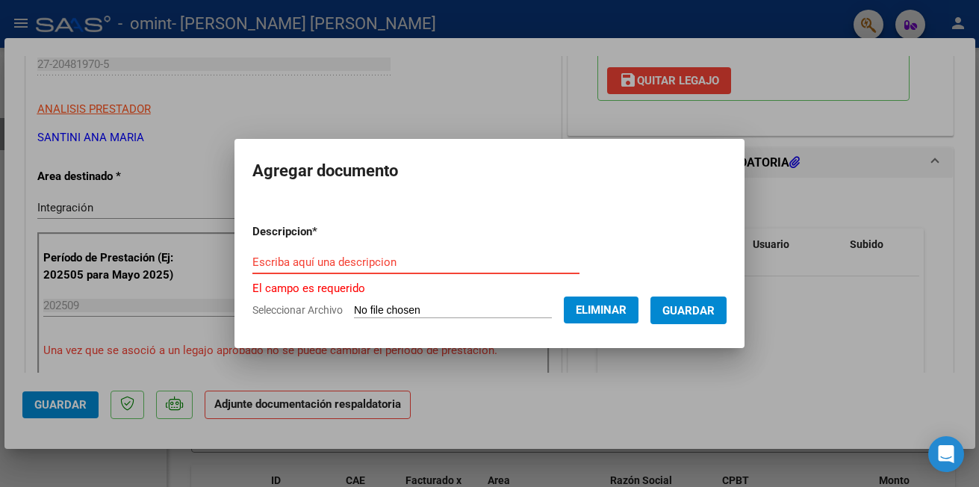
click at [273, 260] on input "Escriba aquí una descripcion" at bounding box center [415, 261] width 327 height 13
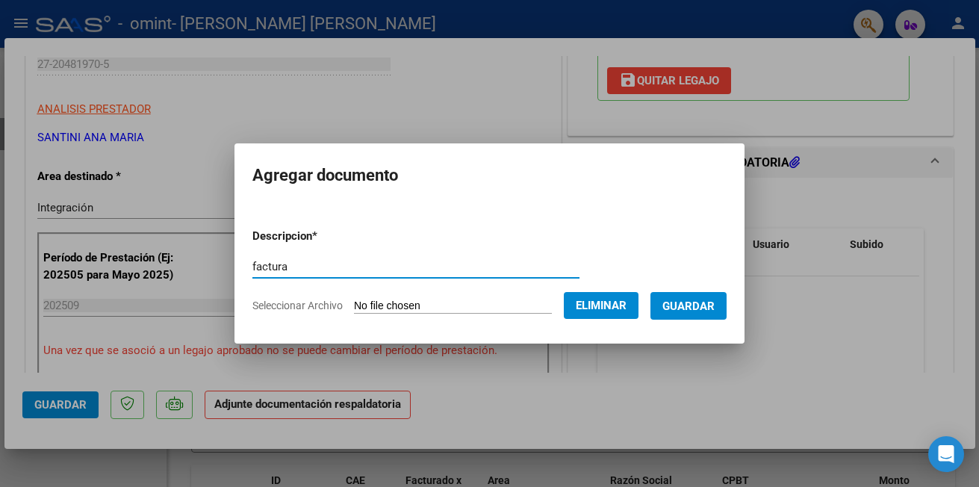
type input "factura"
click at [611, 302] on span "Eliminar" at bounding box center [601, 305] width 51 height 13
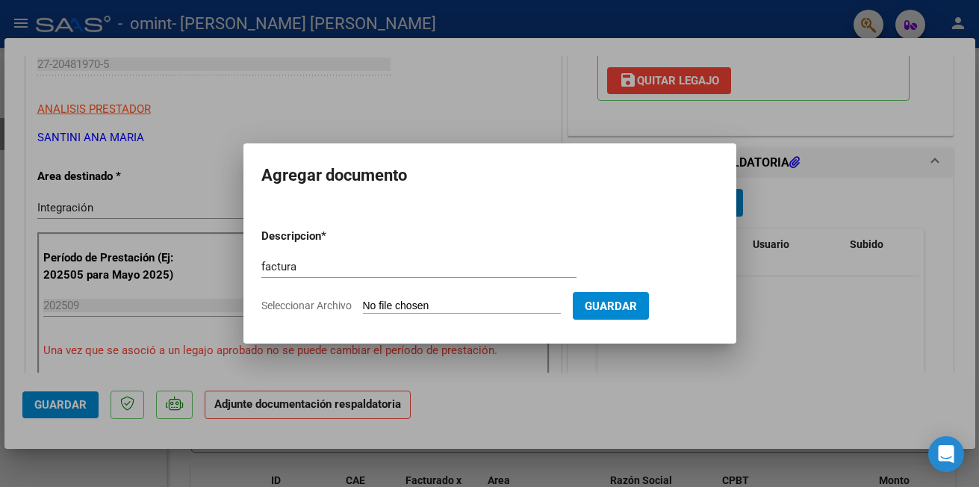
click at [400, 305] on input "Seleccionar Archivo" at bounding box center [462, 306] width 198 height 14
type input "C:\fakepath\27204819705_001_00005_00000577.pdf"
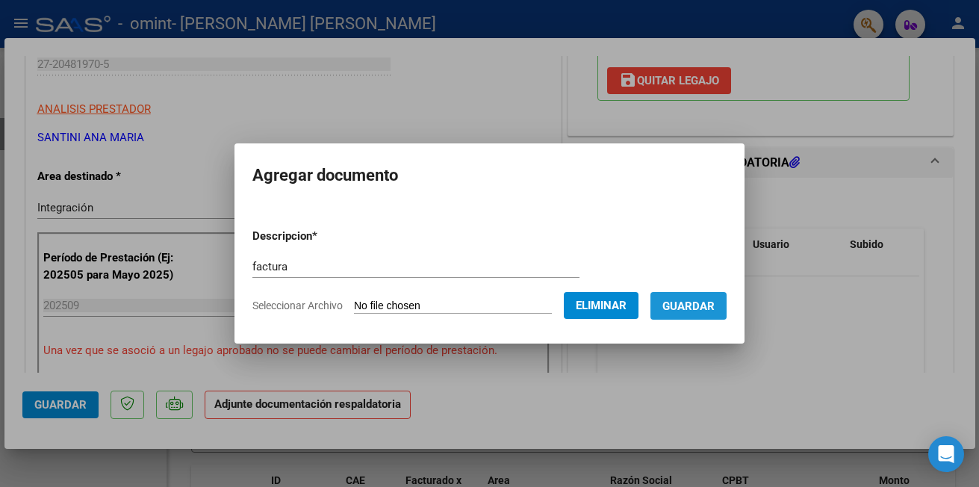
click at [715, 306] on span "Guardar" at bounding box center [688, 305] width 52 height 13
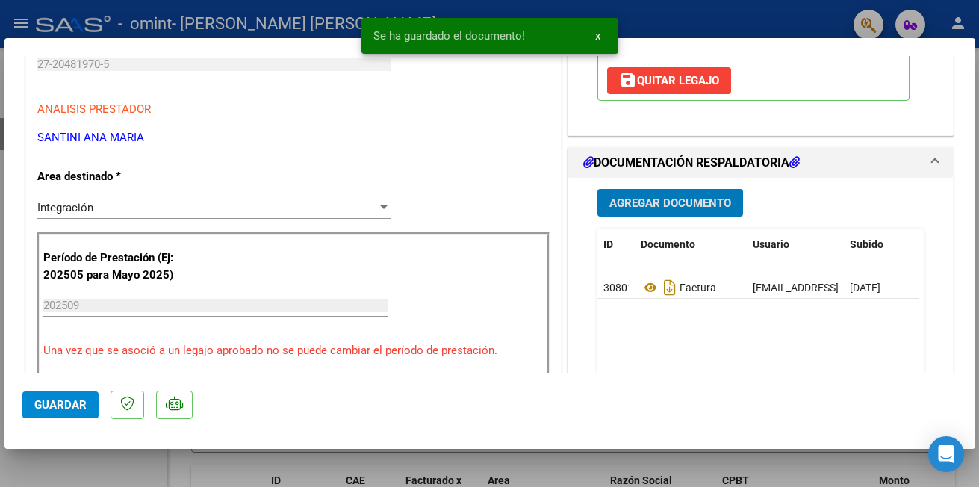
click at [668, 196] on span "Agregar Documento" at bounding box center [670, 202] width 122 height 13
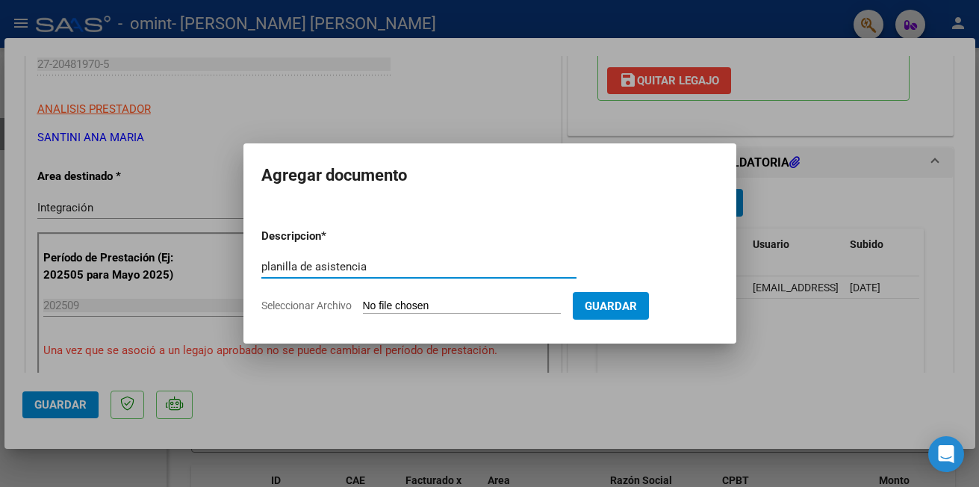
type input "planilla de asistencia"
click at [385, 302] on input "Seleccionar Archivo" at bounding box center [462, 306] width 198 height 14
type input "C:\fakepath\Planilladeasistencia.pdf"
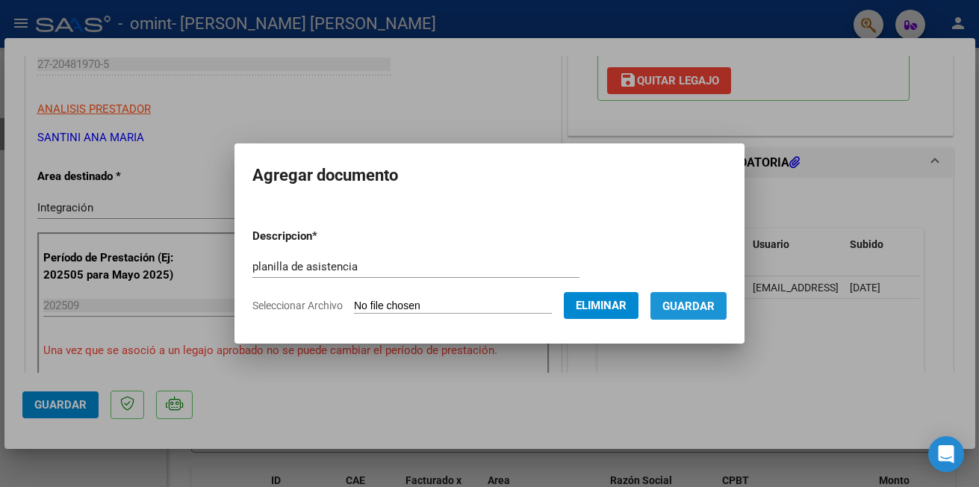
click at [726, 314] on button "Guardar" at bounding box center [688, 306] width 76 height 28
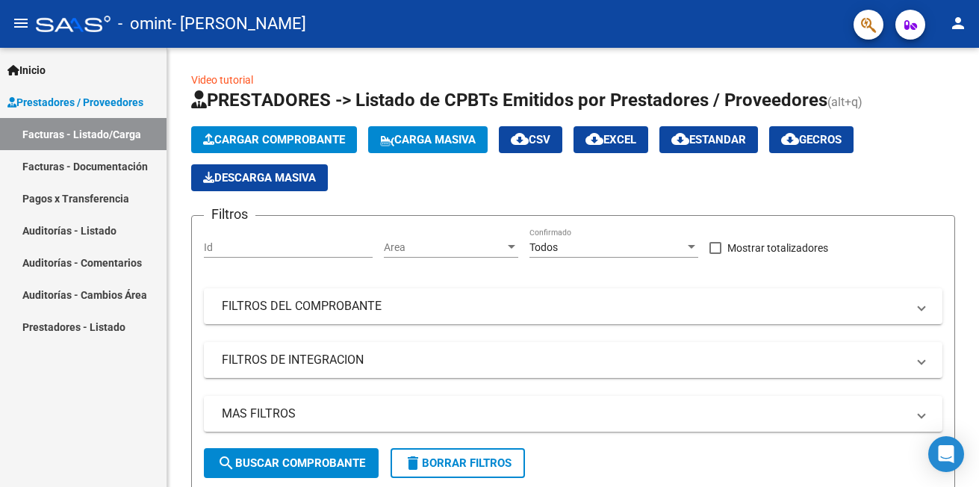
click at [116, 172] on link "Facturas - Documentación" at bounding box center [83, 166] width 167 height 32
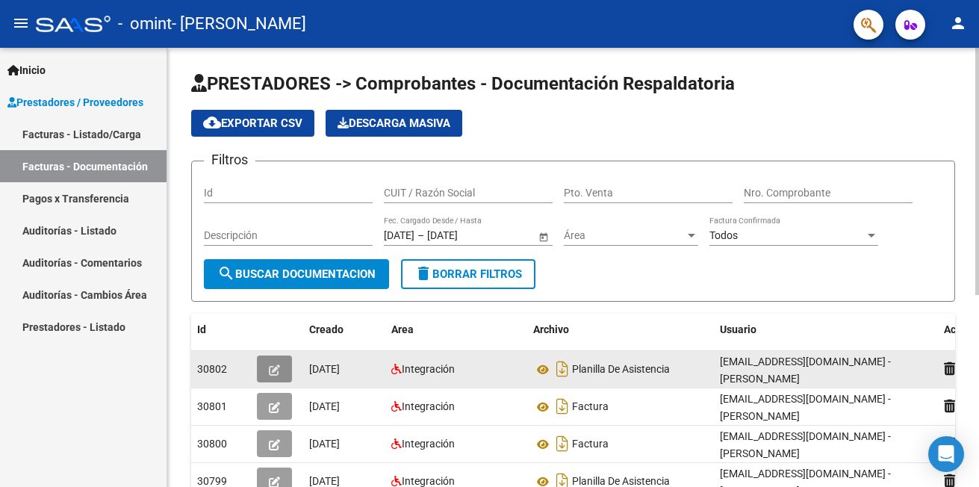
click at [281, 361] on button "button" at bounding box center [274, 368] width 35 height 27
